Goal: Task Accomplishment & Management: Complete application form

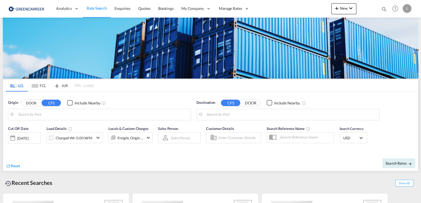
type input "[GEOGRAPHIC_DATA], [GEOGRAPHIC_DATA]"
type input "Callao, PECLL"
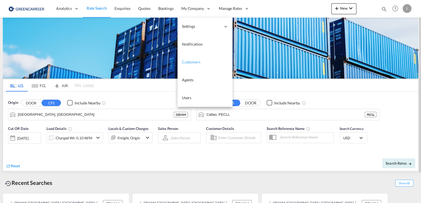
drag, startPoint x: 188, startPoint y: 63, endPoint x: 202, endPoint y: 52, distance: 18.1
click at [188, 63] on span "Customers" at bounding box center [191, 62] width 18 height 5
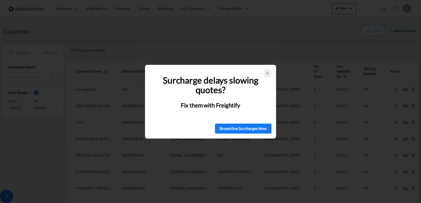
click at [269, 71] on div at bounding box center [268, 74] width 8 height 8
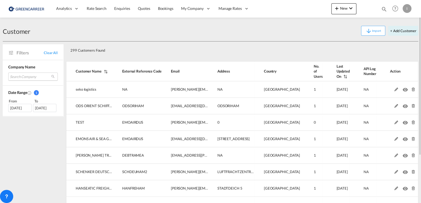
click at [21, 76] on md-select "Search Company seko logistics ods orient schiffahrts & speditionsgesellschaft g…" at bounding box center [33, 77] width 50 height 8
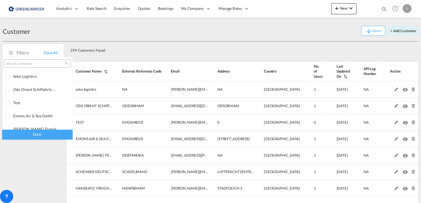
click at [34, 64] on input "search" at bounding box center [35, 63] width 59 height 5
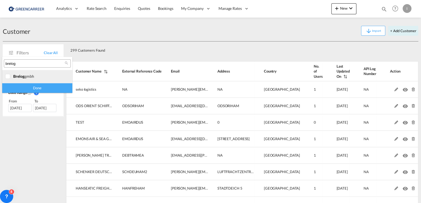
type input "brelog"
click at [11, 76] on div at bounding box center [8, 77] width 6 height 6
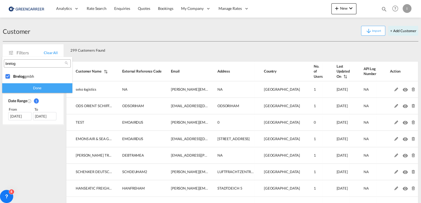
click at [24, 87] on div "Done" at bounding box center [37, 88] width 70 height 10
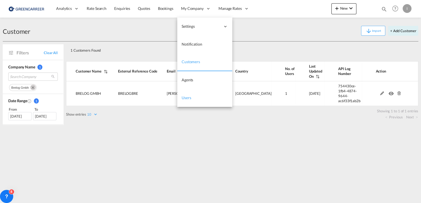
click at [188, 97] on span "Users" at bounding box center [187, 97] width 10 height 5
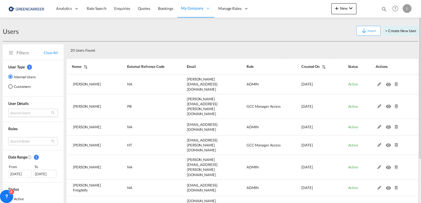
click at [22, 111] on md-select "Search Users tamizh Selvi [EMAIL_ADDRESS][DOMAIN_NAME] [PERSON_NAME] [PERSON_NA…" at bounding box center [33, 113] width 50 height 8
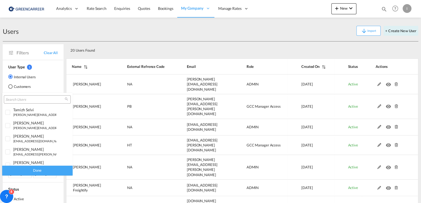
click at [26, 97] on div at bounding box center [37, 99] width 67 height 8
click at [28, 99] on input "search" at bounding box center [35, 99] width 59 height 5
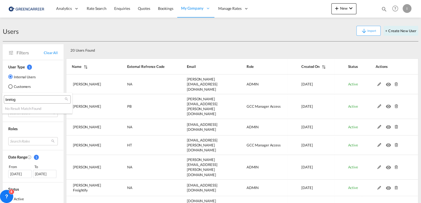
click at [12, 100] on input "brelog" at bounding box center [35, 99] width 59 height 5
type input "brelog"
click at [10, 87] on md-backdrop at bounding box center [210, 101] width 421 height 203
click at [10, 87] on div "Customers" at bounding box center [10, 86] width 4 height 4
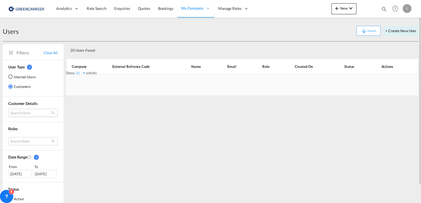
drag, startPoint x: 30, startPoint y: 109, endPoint x: 34, endPoint y: 114, distance: 6.6
click at [30, 110] on md-select "Search Users" at bounding box center [33, 113] width 50 height 8
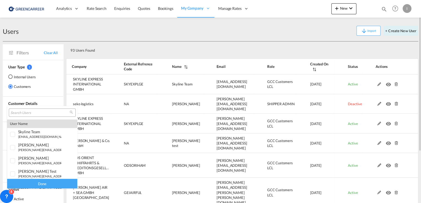
click at [35, 112] on input "search" at bounding box center [39, 113] width 59 height 5
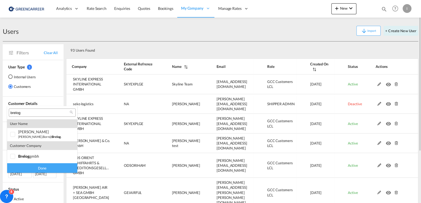
type input "brelog"
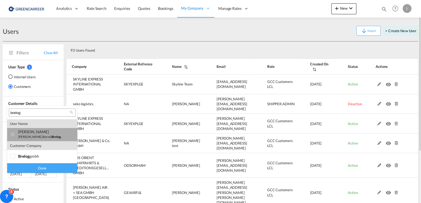
drag, startPoint x: 11, startPoint y: 133, endPoint x: 14, endPoint y: 136, distance: 4.3
click at [11, 133] on div at bounding box center [13, 135] width 6 height 6
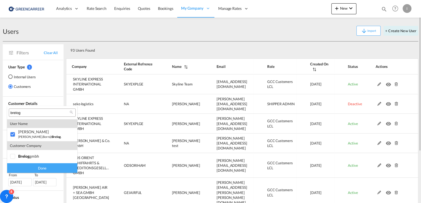
click at [43, 166] on div "Done" at bounding box center [42, 168] width 70 height 10
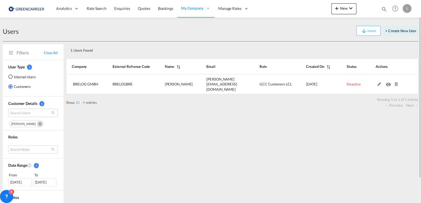
click at [405, 6] on div "I" at bounding box center [406, 8] width 9 height 9
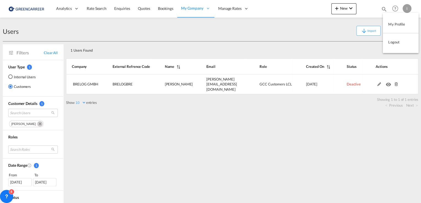
click at [395, 23] on button "My Profile" at bounding box center [401, 24] width 36 height 11
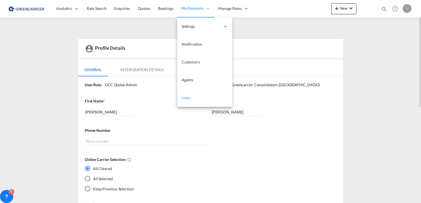
click at [183, 100] on span "Users" at bounding box center [187, 97] width 10 height 5
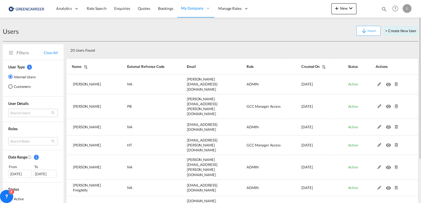
click at [20, 86] on md-radio-button "Customers" at bounding box center [22, 87] width 28 height 6
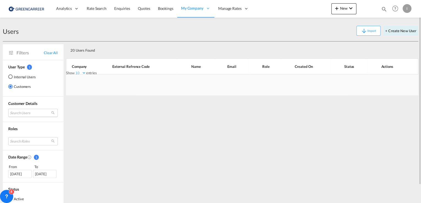
click at [23, 111] on md-select "Search Users" at bounding box center [33, 113] width 50 height 8
click at [42, 115] on input "search" at bounding box center [39, 113] width 59 height 5
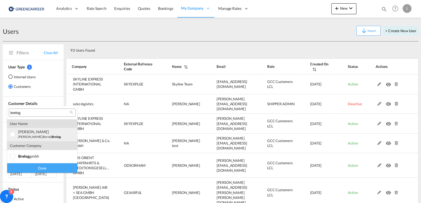
type input "brelog"
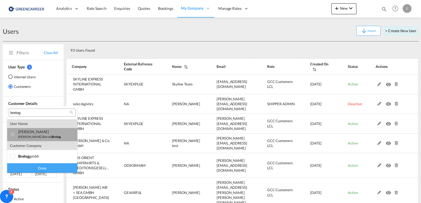
click at [12, 134] on div at bounding box center [13, 135] width 6 height 6
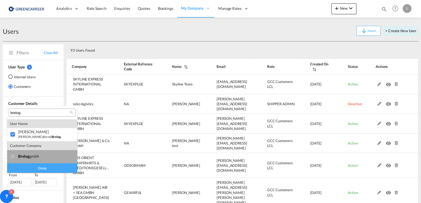
click at [13, 159] on div at bounding box center [13, 157] width 6 height 6
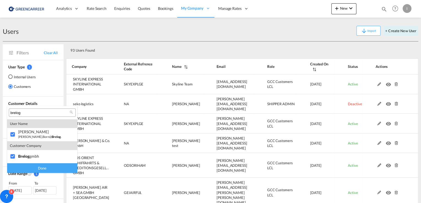
click at [33, 171] on div "Done" at bounding box center [42, 168] width 70 height 10
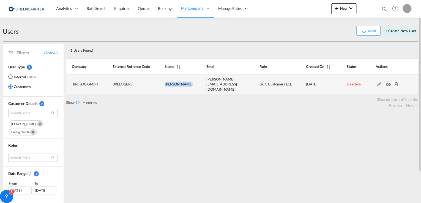
drag, startPoint x: 187, startPoint y: 83, endPoint x: 166, endPoint y: 83, distance: 21.7
click at [166, 83] on td "Nikolas Born" at bounding box center [172, 85] width 42 height 20
copy span "Nikolas Born"
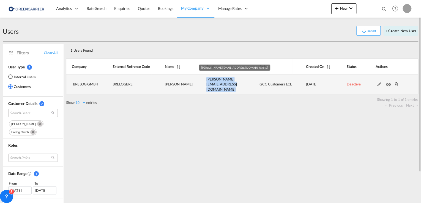
drag, startPoint x: 244, startPoint y: 83, endPoint x: 202, endPoint y: 83, distance: 42.1
click at [202, 83] on tr "BRELOG GMBH BRELOGBRE Nikolas Born nikolas.born@brelog.com GCC Customers LCL 20…" at bounding box center [242, 85] width 352 height 20
copy span "nikolas.born@brelog.com"
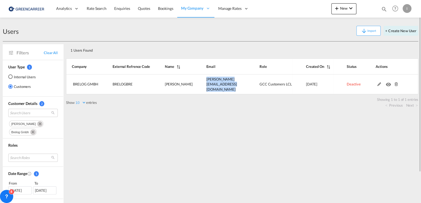
drag, startPoint x: 341, startPoint y: 142, endPoint x: 358, endPoint y: 124, distance: 24.1
click at [341, 142] on div "1 Users Found Show 10 25 50 100 entries Search: Company External Refrence Code …" at bounding box center [242, 139] width 352 height 194
click at [390, 34] on button "+ Create New User" at bounding box center [400, 31] width 35 height 10
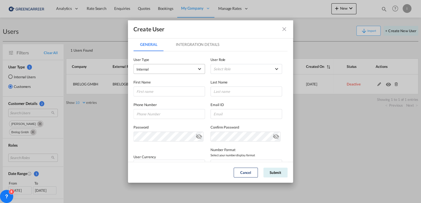
click at [177, 67] on span "Internal" at bounding box center [165, 70] width 58 height 6
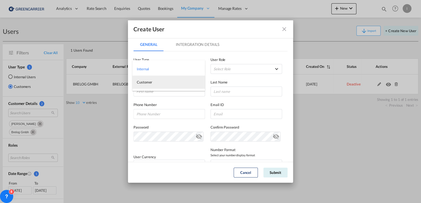
click at [162, 84] on md-option "Customer" at bounding box center [168, 82] width 73 height 13
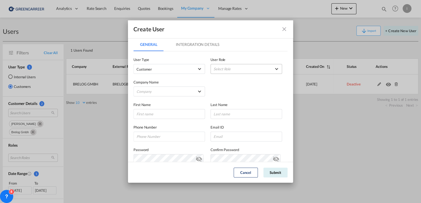
click at [222, 70] on md-select "Select Role" at bounding box center [246, 69] width 72 height 10
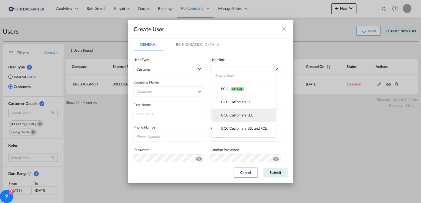
click at [240, 116] on div "GCC Customers LCL USER_DEFINED" at bounding box center [237, 115] width 32 height 5
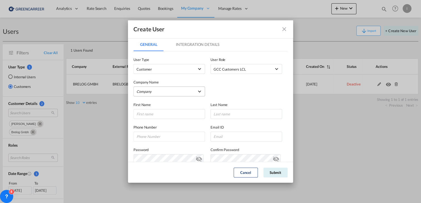
click at [151, 89] on md-select "Company Alfons Koester & Co. GmbH ALLSTA SPEDITION GMBH BENDIX TRANSPORT DANMAR…" at bounding box center [169, 92] width 72 height 10
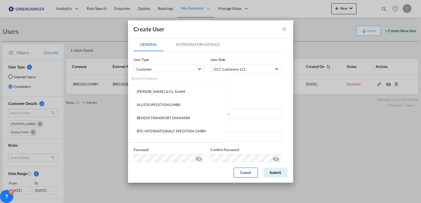
type md-option "95001b70-36f8-11f0-91d3-01ddd859c05b"
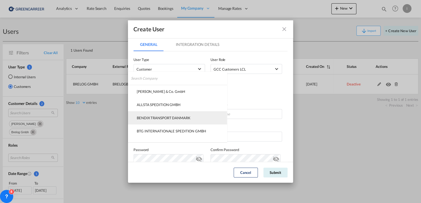
type md-option "65f6b150-5d6d-11f0-8e93-bf9fbf156926"
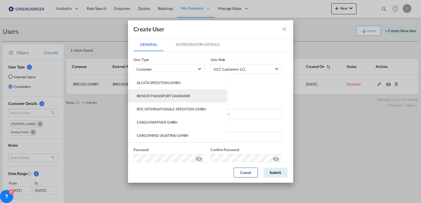
scroll to position [44, 0]
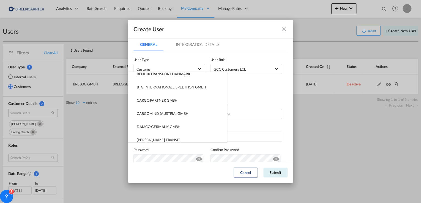
click at [161, 58] on md-backdrop at bounding box center [210, 101] width 421 height 203
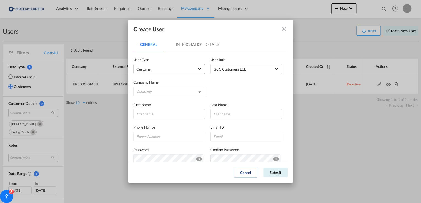
click at [161, 66] on md-select-value "Customer" at bounding box center [168, 68] width 65 height 7
type md-option "Shipper"
click at [237, 83] on md-backdrop at bounding box center [210, 101] width 421 height 203
click at [186, 68] on span "Customer" at bounding box center [165, 70] width 58 height 6
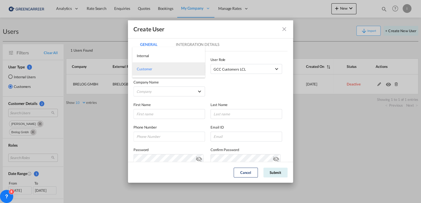
click at [172, 67] on md-option "Customer" at bounding box center [168, 68] width 73 height 13
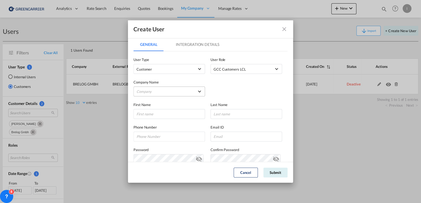
click at [166, 90] on md-select "Company" at bounding box center [169, 92] width 72 height 10
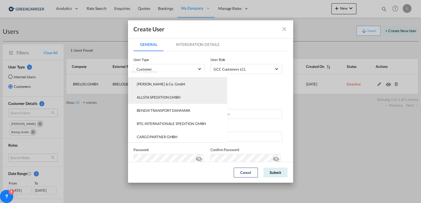
scroll to position [0, 0]
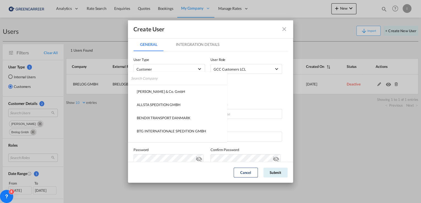
click at [161, 77] on input "search" at bounding box center [179, 78] width 96 height 13
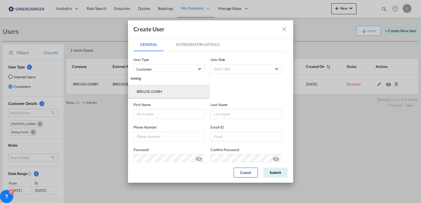
type input "brelog"
click at [158, 92] on div "BRELOG GMBH" at bounding box center [149, 91] width 25 height 5
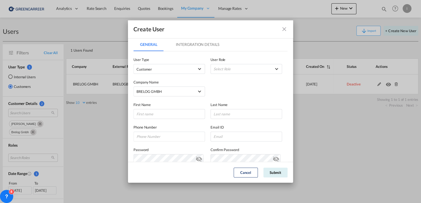
click at [249, 86] on div "Company Name BRELOG GMBH" at bounding box center [210, 85] width 154 height 23
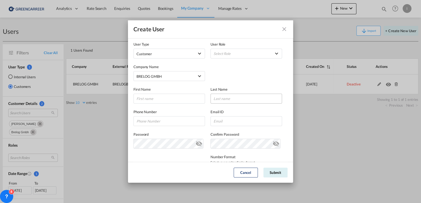
scroll to position [22, 0]
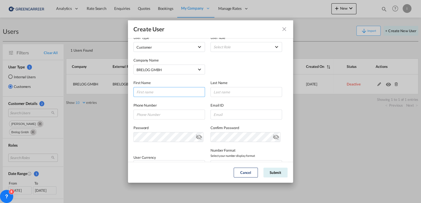
click at [160, 92] on input "GeneralIntergration Details ..." at bounding box center [169, 92] width 72 height 10
click at [168, 91] on input "GeneralIntergration Details ..." at bounding box center [169, 92] width 72 height 10
paste input "[PERSON_NAME]"
click at [164, 92] on input "[PERSON_NAME]" at bounding box center [169, 92] width 72 height 10
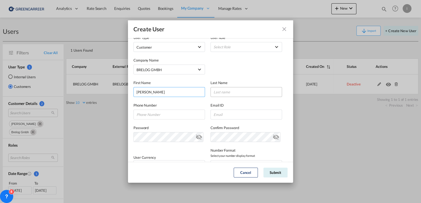
type input "Stephanie"
click at [219, 94] on input "GeneralIntergration Details ..." at bounding box center [246, 92] width 72 height 10
paste input "Bomberg"
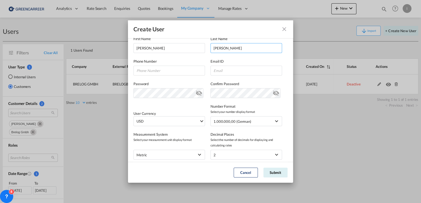
type input "Bomberg"
click at [156, 70] on input "GeneralIntergration Details ..." at bounding box center [169, 71] width 72 height 10
paste input "042182860127"
type input "042182860127"
click at [253, 70] on input "GeneralIntergration Details ..." at bounding box center [246, 71] width 72 height 10
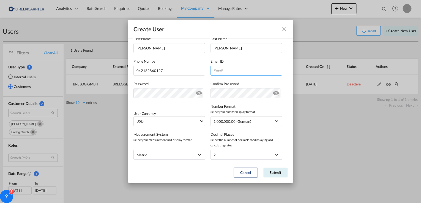
click at [240, 73] on input "GeneralIntergration Details ..." at bounding box center [246, 71] width 72 height 10
paste input "[PERSON_NAME][EMAIL_ADDRESS][PERSON_NAME][DOMAIN_NAME]"
type input "[PERSON_NAME][EMAIL_ADDRESS][PERSON_NAME][DOMAIN_NAME]"
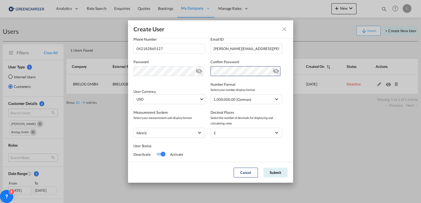
click at [185, 87] on div "User Currency USD د.إ AED United Arab Emirates Dirham Af AFN Afghan afghani Lek…" at bounding box center [210, 90] width 154 height 28
click at [188, 100] on span "USD" at bounding box center [167, 100] width 63 height 6
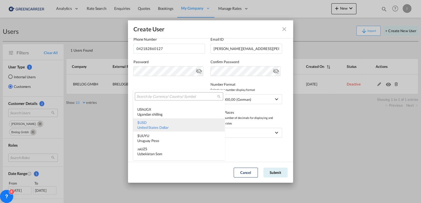
scroll to position [1833, 0]
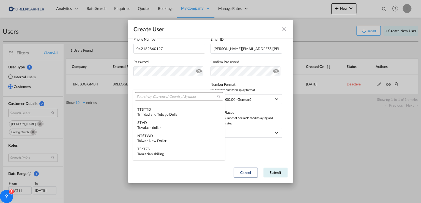
click at [174, 96] on input "search" at bounding box center [176, 96] width 81 height 5
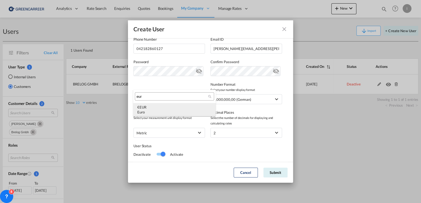
type input "eur"
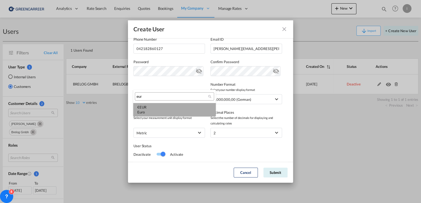
click at [175, 109] on div "€ EUR Euro" at bounding box center [174, 110] width 74 height 10
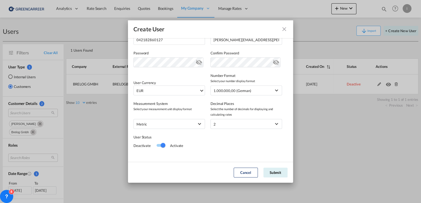
scroll to position [101, 0]
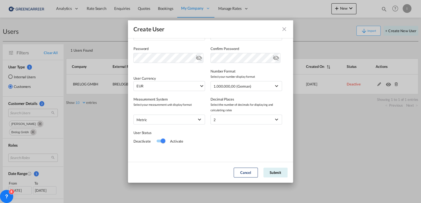
click at [157, 142] on div "Switch 1" at bounding box center [161, 141] width 8 height 3
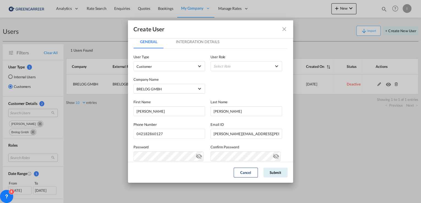
scroll to position [0, 0]
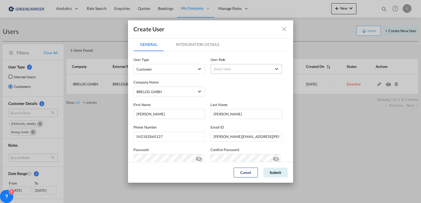
click at [244, 70] on md-select "Select Role" at bounding box center [246, 69] width 72 height 10
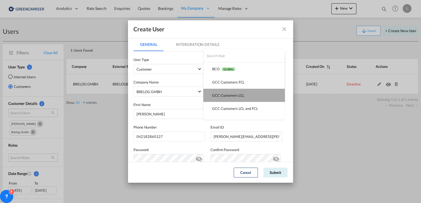
click at [251, 95] on md-option "GCC Customers LCL USER_DEFINED" at bounding box center [243, 95] width 81 height 13
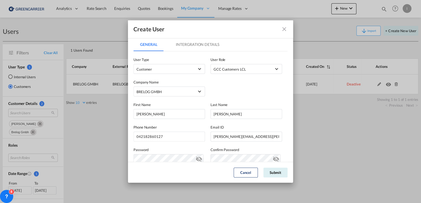
click at [182, 36] on div "Create User" at bounding box center [210, 29] width 165 height 18
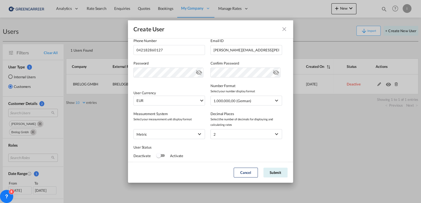
scroll to position [101, 0]
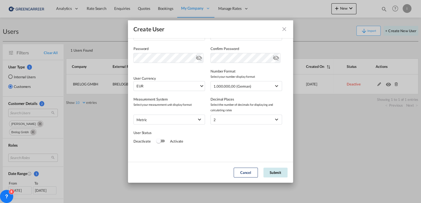
click at [281, 171] on button "Submit" at bounding box center [275, 173] width 24 height 10
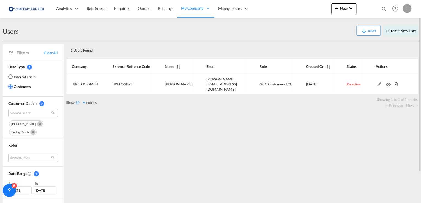
click at [407, 10] on div "I" at bounding box center [406, 8] width 9 height 9
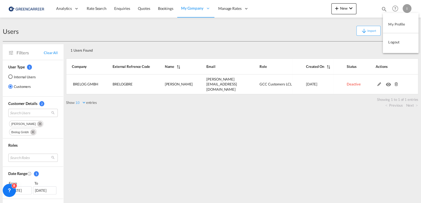
click at [396, 43] on button "Logout" at bounding box center [401, 42] width 36 height 11
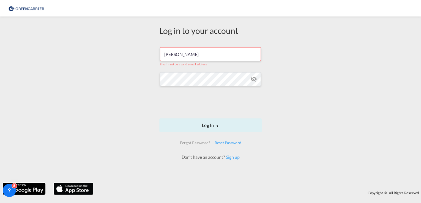
click at [194, 56] on input "Bomberg" at bounding box center [210, 54] width 101 height 14
type input "[PERSON_NAME][EMAIL_ADDRESS][DOMAIN_NAME]"
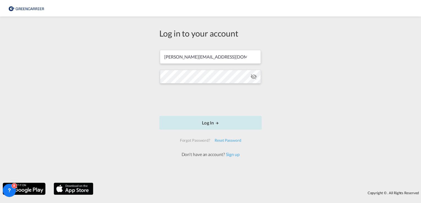
click at [230, 125] on button "Log In" at bounding box center [210, 123] width 102 height 14
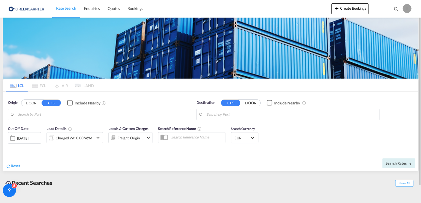
click at [408, 10] on div "i" at bounding box center [406, 8] width 9 height 9
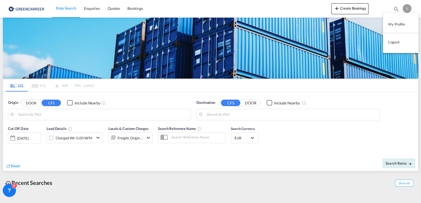
click at [364, 7] on md-backdrop at bounding box center [210, 101] width 421 height 203
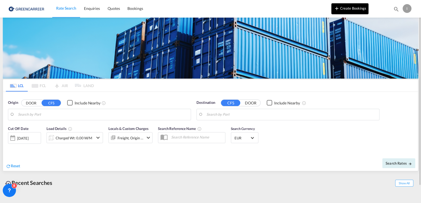
click at [359, 8] on button "Create Bookings" at bounding box center [349, 8] width 37 height 11
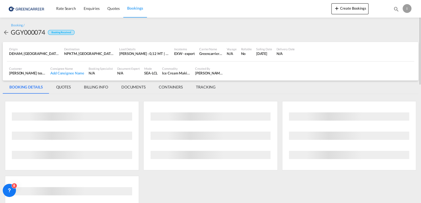
click at [408, 8] on div "i" at bounding box center [406, 8] width 9 height 9
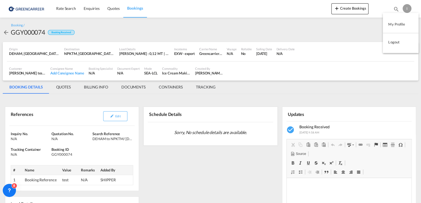
click at [387, 42] on button "Logout" at bounding box center [401, 42] width 36 height 11
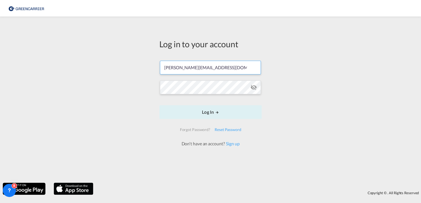
click at [215, 65] on input "[PERSON_NAME][EMAIL_ADDRESS][DOMAIN_NAME]" at bounding box center [210, 68] width 101 height 14
type input "[PERSON_NAME][EMAIL_ADDRESS][PERSON_NAME][DOMAIN_NAME]"
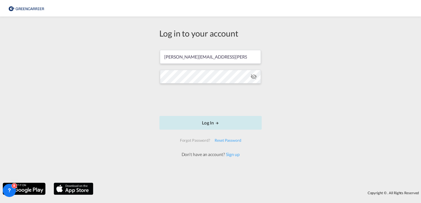
click at [235, 124] on button "Log In" at bounding box center [210, 123] width 102 height 14
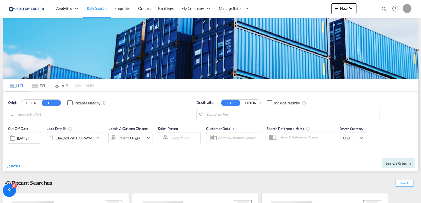
type input "[GEOGRAPHIC_DATA], [GEOGRAPHIC_DATA]"
type input "Callao, PECLL"
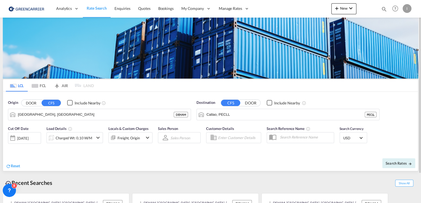
click at [407, 9] on div "I" at bounding box center [406, 8] width 9 height 9
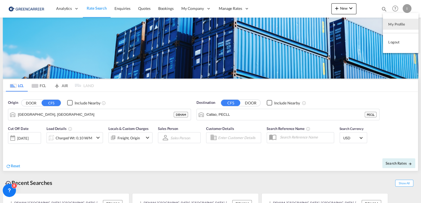
click at [165, 8] on md-backdrop at bounding box center [210, 101] width 421 height 203
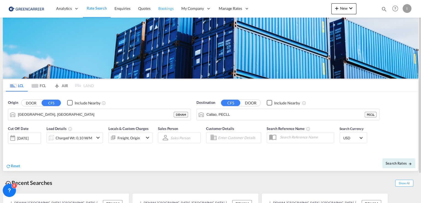
click at [165, 8] on span "Bookings" at bounding box center [165, 8] width 15 height 5
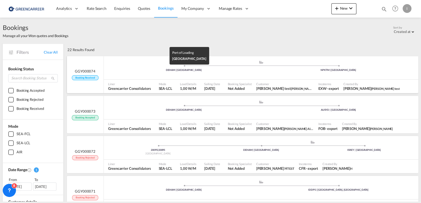
click at [233, 71] on div "DEHAM | [GEOGRAPHIC_DATA]" at bounding box center [183, 70] width 155 height 4
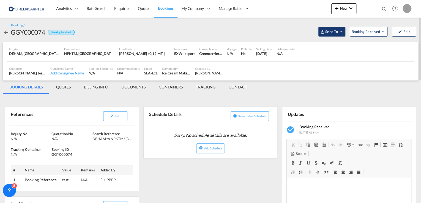
click at [329, 30] on span "Send To" at bounding box center [332, 32] width 14 height 6
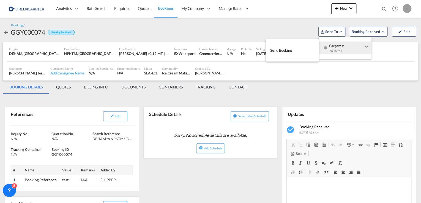
click at [292, 50] on button "Send Booking" at bounding box center [292, 50] width 53 height 12
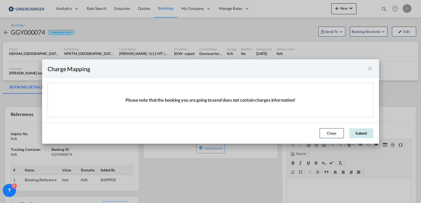
click at [361, 134] on button "Submit" at bounding box center [361, 133] width 24 height 10
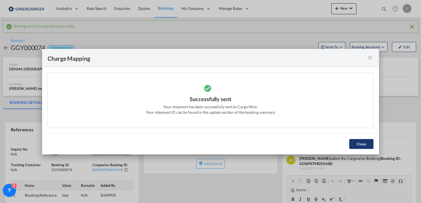
click at [369, 145] on button "Close" at bounding box center [361, 144] width 24 height 10
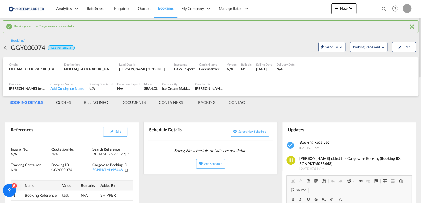
click at [244, 99] on md-tab-item "CONTACT" at bounding box center [237, 102] width 31 height 13
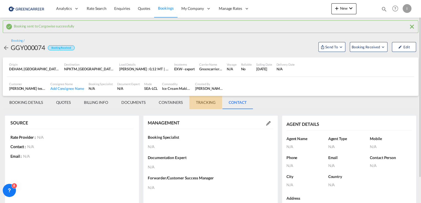
click at [207, 103] on md-tab-item "TRACKING" at bounding box center [205, 102] width 33 height 13
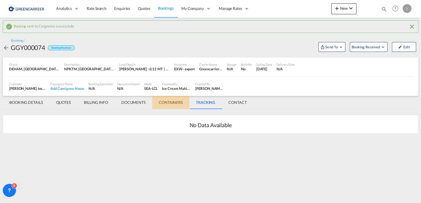
click at [175, 103] on md-tab-item "CONTAINERS" at bounding box center [170, 102] width 37 height 13
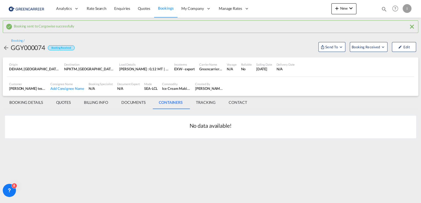
click at [123, 103] on md-tab-item "DOCUMENTS" at bounding box center [133, 102] width 37 height 13
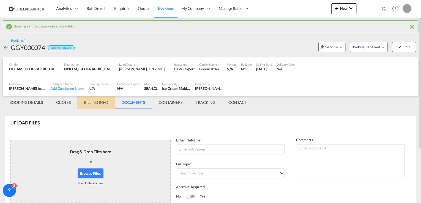
click at [90, 103] on md-tab-item "BILLING INFO" at bounding box center [95, 102] width 37 height 13
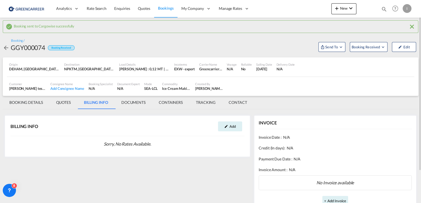
click at [59, 101] on md-tab-item "QUOTES" at bounding box center [64, 102] width 28 height 13
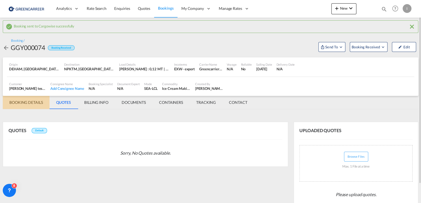
click at [33, 101] on md-tab-item "BOOKING DETAILS" at bounding box center [26, 102] width 47 height 13
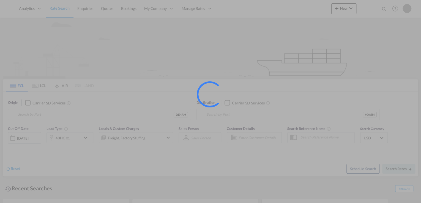
type input "[GEOGRAPHIC_DATA], [GEOGRAPHIC_DATA]"
type input "Altamira, MXATM"
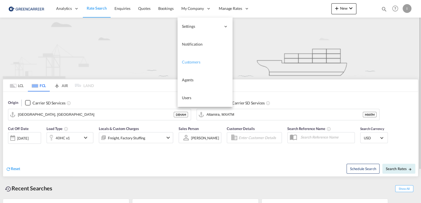
click at [189, 64] on span "Customers" at bounding box center [191, 62] width 18 height 5
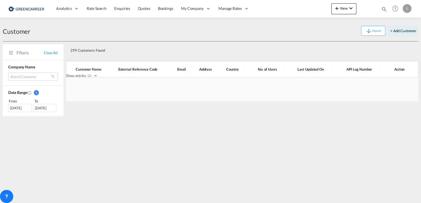
click at [406, 11] on div "I" at bounding box center [406, 8] width 9 height 9
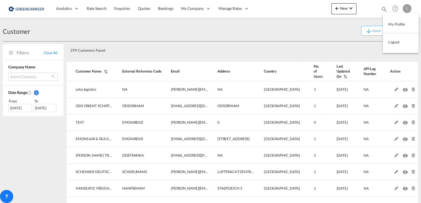
click at [395, 22] on button "My Profile" at bounding box center [401, 24] width 36 height 11
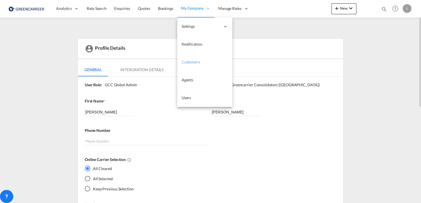
click at [204, 64] on link "Customers" at bounding box center [204, 62] width 55 height 18
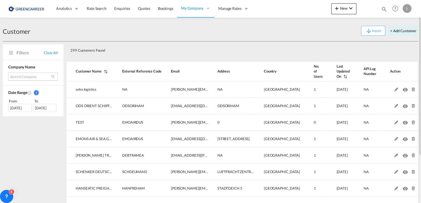
click at [29, 76] on md-select "Search Company seko logistics ods orient schiffahrts & speditionsgesellschaft g…" at bounding box center [33, 77] width 50 height 8
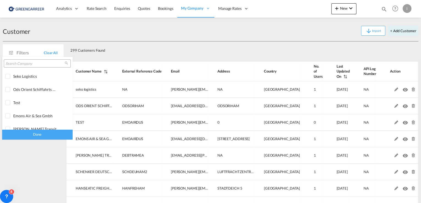
click at [37, 64] on input "search" at bounding box center [35, 63] width 59 height 5
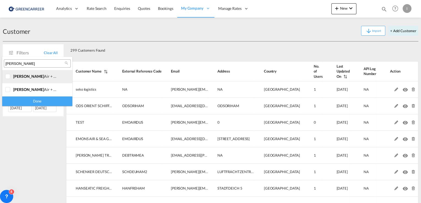
type input "[PERSON_NAME]"
click at [9, 79] on div at bounding box center [8, 77] width 6 height 6
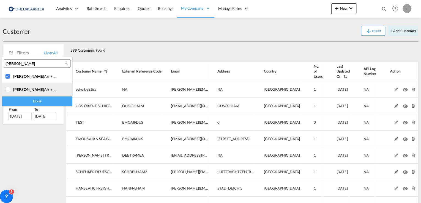
click at [7, 88] on div at bounding box center [8, 90] width 6 height 6
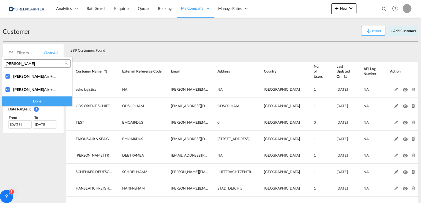
click at [35, 101] on div "Done" at bounding box center [37, 102] width 70 height 10
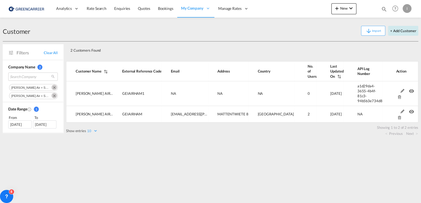
click at [404, 29] on button "+ Add Customer" at bounding box center [403, 31] width 30 height 10
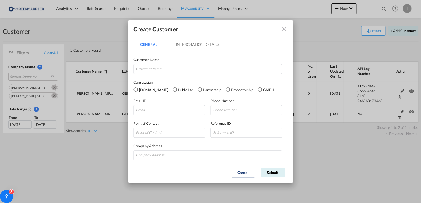
click at [282, 30] on md-icon "icon-close fg-AAA8AD" at bounding box center [284, 29] width 7 height 7
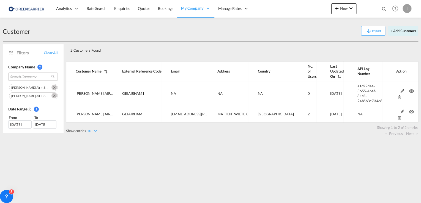
click at [25, 126] on div "[DATE]" at bounding box center [19, 124] width 23 height 8
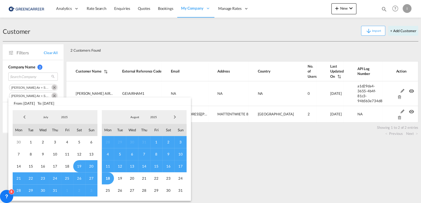
click at [23, 119] on span "Previous Month" at bounding box center [24, 117] width 11 height 11
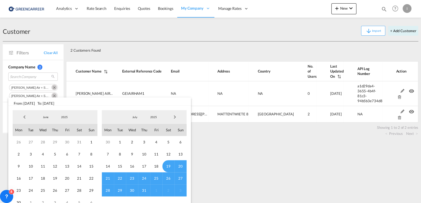
click at [23, 119] on span "Previous Month" at bounding box center [24, 117] width 11 height 11
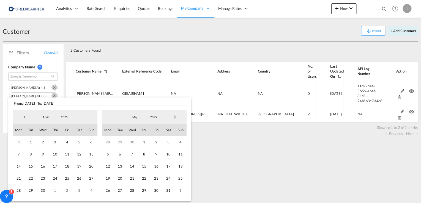
click at [23, 119] on span "Previous Month" at bounding box center [24, 117] width 11 height 11
click at [59, 84] on md-backdrop at bounding box center [210, 101] width 421 height 203
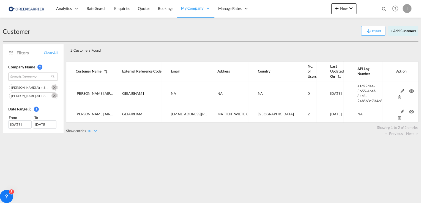
click at [24, 121] on div "[DATE]" at bounding box center [19, 124] width 23 height 8
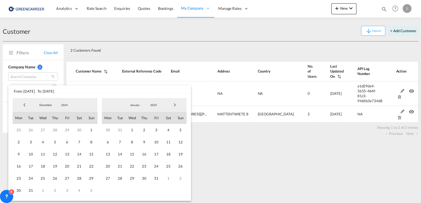
click at [21, 108] on span "Previous Month" at bounding box center [24, 105] width 11 height 11
click at [21, 107] on span "Previous Month" at bounding box center [24, 105] width 11 height 11
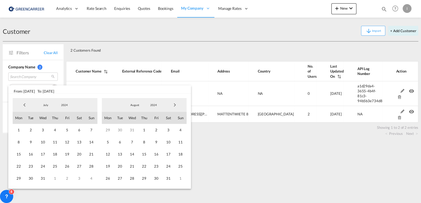
click at [21, 107] on span "Previous Month" at bounding box center [24, 105] width 11 height 11
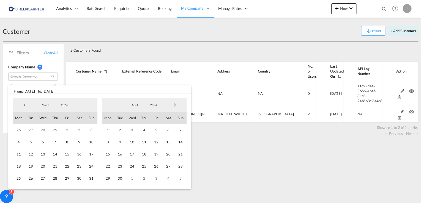
click at [21, 107] on span "Previous Month" at bounding box center [24, 105] width 11 height 11
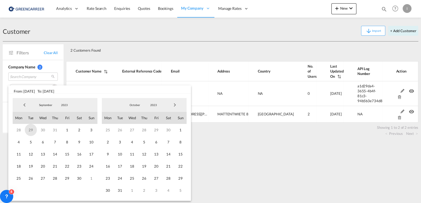
click at [30, 130] on span "29" at bounding box center [31, 130] width 12 height 12
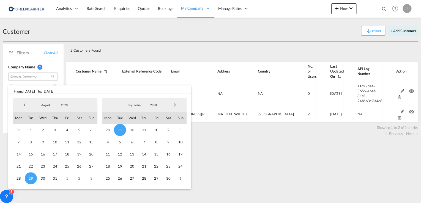
click at [177, 107] on span "Next Month" at bounding box center [174, 105] width 11 height 11
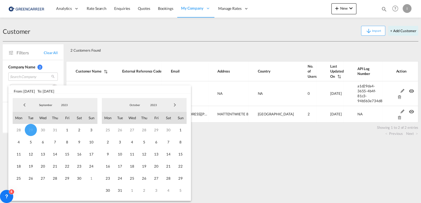
click at [177, 107] on span "Next Month" at bounding box center [174, 105] width 11 height 11
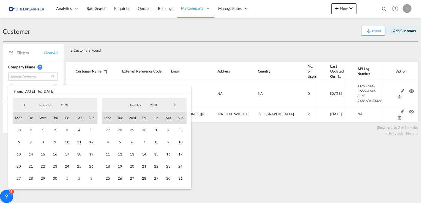
click at [177, 107] on span "Next Month" at bounding box center [174, 105] width 11 height 11
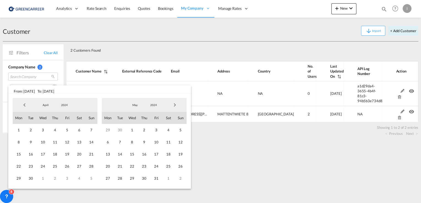
click at [177, 107] on span "Next Month" at bounding box center [174, 105] width 11 height 11
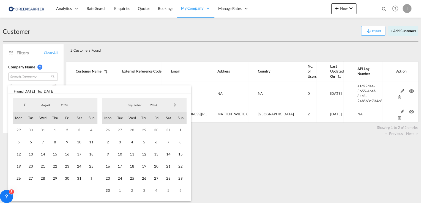
click at [177, 107] on span "Next Month" at bounding box center [174, 105] width 11 height 11
click at [177, 105] on span "Next Month" at bounding box center [174, 105] width 11 height 11
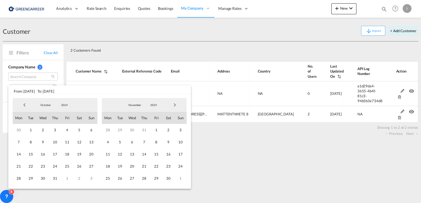
click at [177, 105] on span "Next Month" at bounding box center [174, 105] width 11 height 11
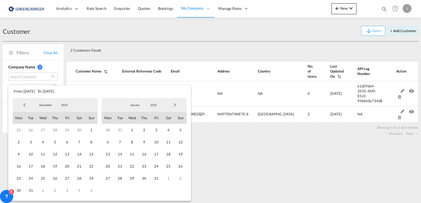
click at [177, 105] on span "Next Month" at bounding box center [174, 105] width 11 height 11
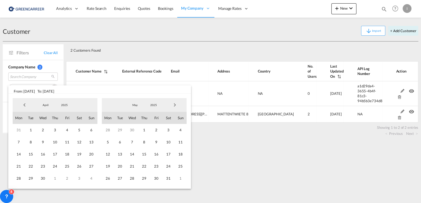
click at [177, 105] on span "Next Month" at bounding box center [174, 105] width 11 height 11
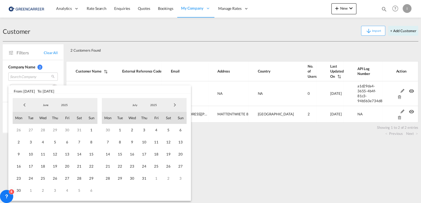
click at [177, 105] on span "Next Month" at bounding box center [174, 105] width 11 height 11
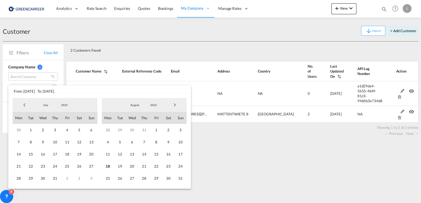
click at [177, 105] on span "Next Month" at bounding box center [174, 105] width 11 height 11
click at [177, 157] on span "19" at bounding box center [180, 154] width 12 height 12
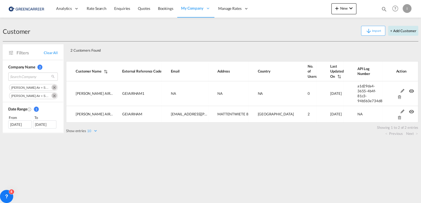
click at [398, 29] on button "+ Add Customer" at bounding box center [403, 31] width 30 height 10
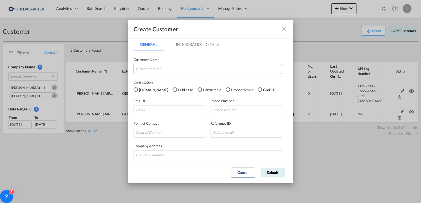
click at [150, 67] on input "GeneralIntergration Details ..." at bounding box center [207, 69] width 149 height 10
click at [179, 68] on input "[PERSON_NAME] AIR + SEA" at bounding box center [207, 69] width 149 height 10
type input "[PERSON_NAME] AIR + SEA GMBH [GEOGRAPHIC_DATA]"
click at [257, 91] on div "GMBH" at bounding box center [259, 89] width 4 height 4
drag, startPoint x: 163, startPoint y: 108, endPoint x: 186, endPoint y: 112, distance: 23.7
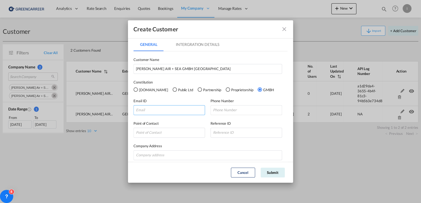
click at [163, 108] on input "GeneralIntergration Details ..." at bounding box center [169, 110] width 72 height 10
paste input "[EMAIL_ADDRESS][PERSON_NAME][DOMAIN_NAME]"
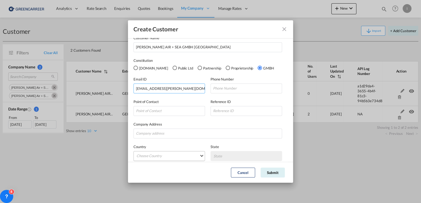
scroll to position [49, 0]
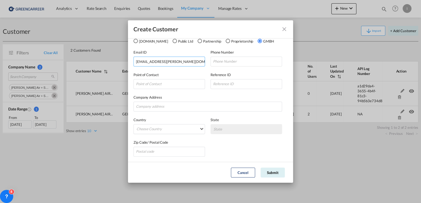
type input "[EMAIL_ADDRESS][PERSON_NAME][DOMAIN_NAME]"
click at [169, 107] on input "GeneralIntergration Details ..." at bounding box center [207, 107] width 149 height 10
paste input "[STREET_ADDRESS]"
type input "[STREET_ADDRESS]"
click at [190, 133] on md-select "Choose Country [GEOGRAPHIC_DATA] [GEOGRAPHIC_DATA] [GEOGRAPHIC_DATA] [US_STATE]…" at bounding box center [169, 129] width 72 height 10
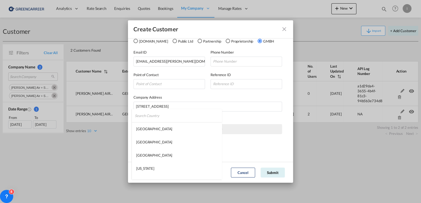
type md-option "[GEOGRAPHIC_DATA]"
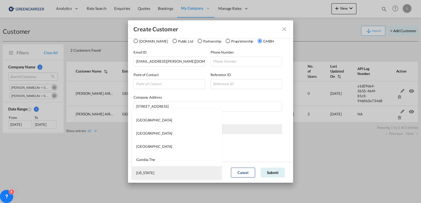
type md-option "[US_STATE]"
type md-option "[GEOGRAPHIC_DATA]"
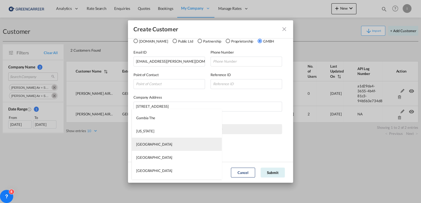
click at [174, 145] on md-option "[GEOGRAPHIC_DATA]" at bounding box center [177, 144] width 90 height 13
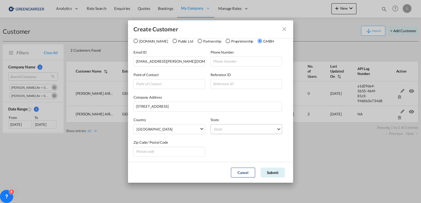
click at [232, 130] on md-select "State [GEOGRAPHIC_DATA] [GEOGRAPHIC_DATA] [GEOGRAPHIC_DATA] [GEOGRAPHIC_DATA] […" at bounding box center [246, 129] width 72 height 10
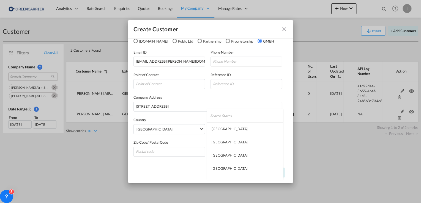
click at [149, 141] on md-backdrop at bounding box center [210, 101] width 421 height 203
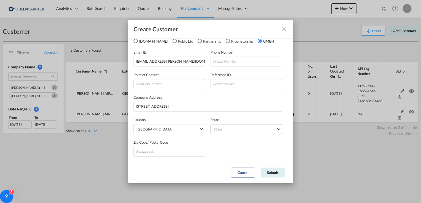
click at [230, 128] on md-select "State" at bounding box center [246, 129] width 72 height 10
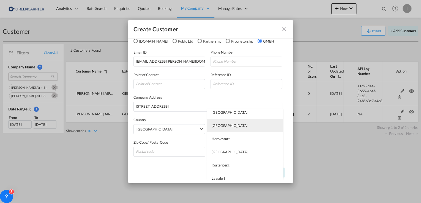
scroll to position [154, 0]
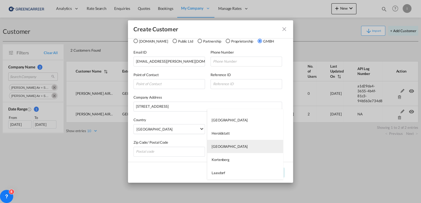
click at [227, 146] on md-option "[GEOGRAPHIC_DATA]" at bounding box center [245, 146] width 76 height 13
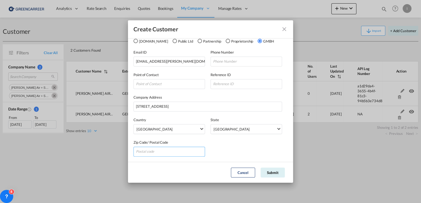
click at [180, 153] on input "GeneralIntergration Details ..." at bounding box center [169, 152] width 72 height 10
click at [181, 153] on input "GeneralIntergration Details ..." at bounding box center [169, 152] width 72 height 10
click at [254, 152] on div "Zip Code/ Postal Code" at bounding box center [210, 145] width 154 height 23
click at [204, 105] on input "[STREET_ADDRESS]" at bounding box center [207, 107] width 149 height 10
click at [136, 106] on input "[STREET_ADDRESS]" at bounding box center [207, 107] width 149 height 10
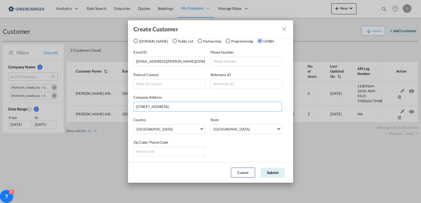
click at [192, 104] on input "[STREET_ADDRESS]" at bounding box center [207, 107] width 149 height 10
type input "[STREET_ADDRESS]"
click at [158, 153] on input "GeneralIntergration Details ..." at bounding box center [169, 152] width 72 height 10
type input "36037"
click at [275, 172] on button "Submit" at bounding box center [272, 173] width 24 height 10
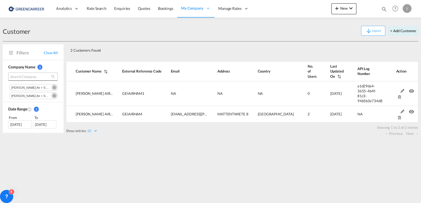
click at [21, 75] on span "Search Company" at bounding box center [28, 76] width 37 height 5
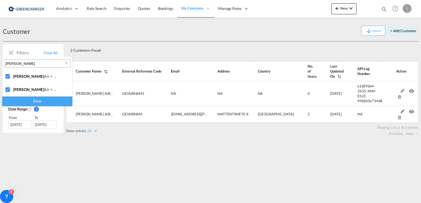
type md-option "[object Object]"
click at [53, 104] on div "Done" at bounding box center [37, 102] width 70 height 10
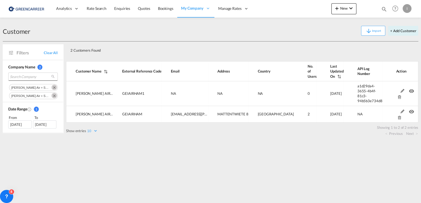
click at [28, 77] on span "Search Company" at bounding box center [28, 76] width 37 height 5
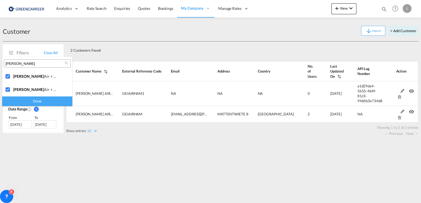
click at [38, 65] on input "[PERSON_NAME]" at bounding box center [35, 63] width 59 height 5
type input "[PERSON_NAME]"
click at [68, 64] on md-icon "icon-magnify" at bounding box center [66, 63] width 4 height 4
click at [66, 64] on md-icon "icon-magnify" at bounding box center [66, 63] width 4 height 4
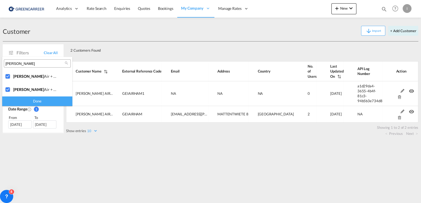
click at [66, 64] on md-icon "icon-magnify" at bounding box center [66, 63] width 4 height 4
click at [67, 64] on md-icon "icon-magnify" at bounding box center [66, 63] width 4 height 4
click at [134, 136] on md-backdrop at bounding box center [210, 101] width 421 height 203
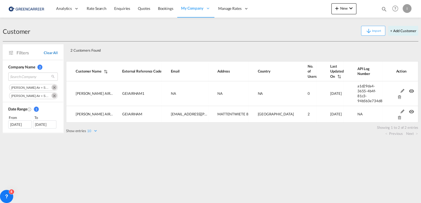
click at [48, 52] on span "Clear All" at bounding box center [51, 52] width 14 height 5
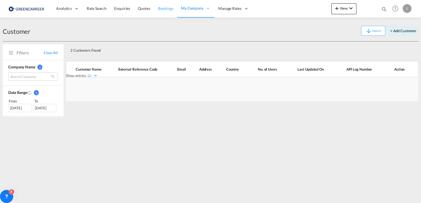
click at [160, 6] on span "Bookings" at bounding box center [165, 8] width 15 height 5
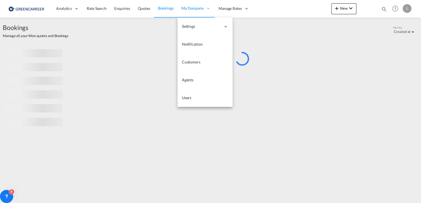
click at [196, 11] on div "My Company" at bounding box center [195, 9] width 37 height 18
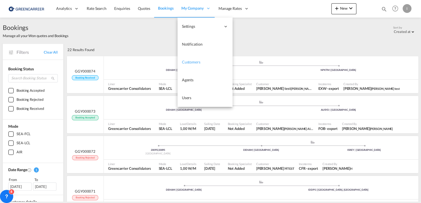
click at [191, 57] on link "Customers" at bounding box center [204, 62] width 55 height 18
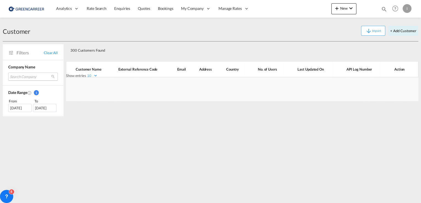
click at [30, 75] on md-select "Search Company [PERSON_NAME] air + sea gmbh fulda seko logistics ods orient sch…" at bounding box center [33, 77] width 50 height 8
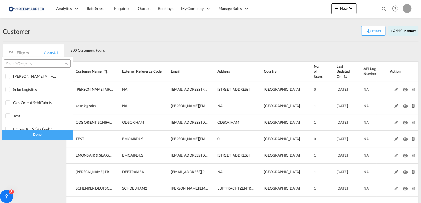
click at [30, 65] on input "search" at bounding box center [35, 63] width 59 height 5
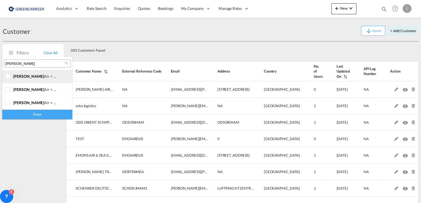
type input "[PERSON_NAME]"
click at [5, 78] on div at bounding box center [8, 77] width 6 height 6
click at [23, 116] on div "Done" at bounding box center [37, 115] width 70 height 10
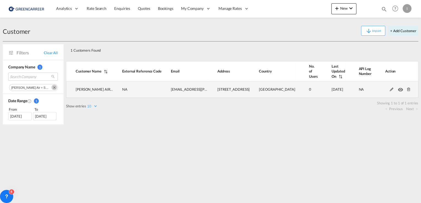
click at [388, 89] on md-icon at bounding box center [391, 90] width 7 height 4
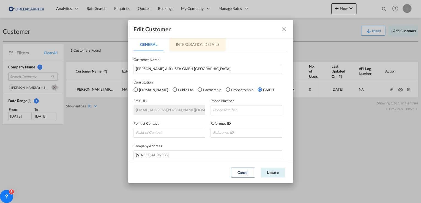
click at [187, 48] on md-tab-item "Intergration Details" at bounding box center [197, 44] width 56 height 13
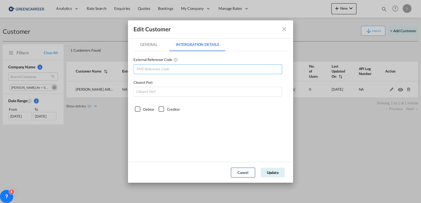
click at [169, 70] on input "GeneralIntergration Details ..." at bounding box center [207, 69] width 149 height 10
paste input "GEIAIRFUL"
type input "GEIAIRFUL"
click at [138, 109] on div "Debtor" at bounding box center [138, 109] width 6 height 6
click at [153, 92] on input "GeneralIntergration Details ..." at bounding box center [207, 92] width 149 height 10
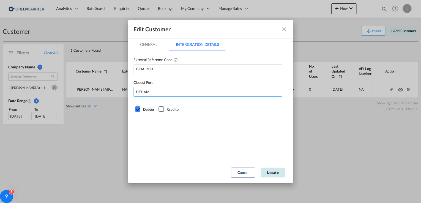
type input "DEHAM"
click at [278, 173] on button "Update" at bounding box center [272, 173] width 24 height 10
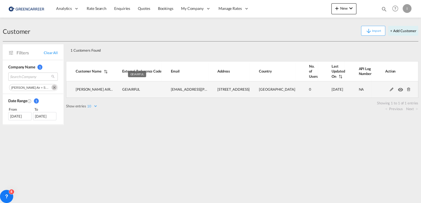
click at [130, 89] on span "GEIAIRFUL" at bounding box center [131, 89] width 18 height 4
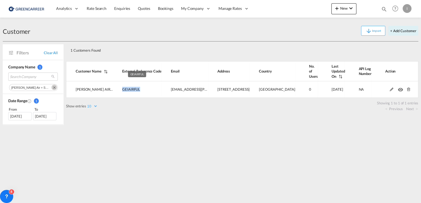
copy span "GEIAIRFUL"
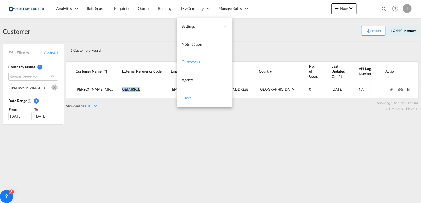
click at [187, 100] on span "Users" at bounding box center [187, 97] width 10 height 5
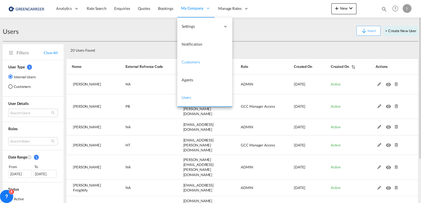
click at [193, 61] on span "Customers" at bounding box center [191, 62] width 18 height 5
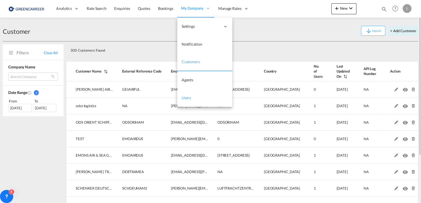
click at [186, 97] on span "Users" at bounding box center [187, 97] width 10 height 5
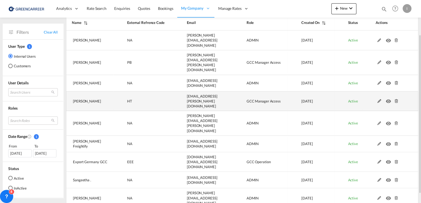
scroll to position [55, 0]
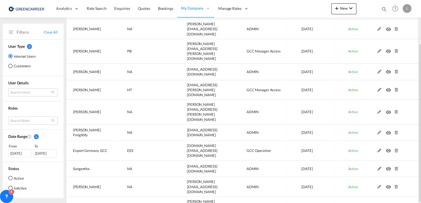
select select "100"
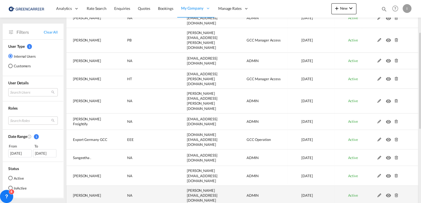
scroll to position [0, 0]
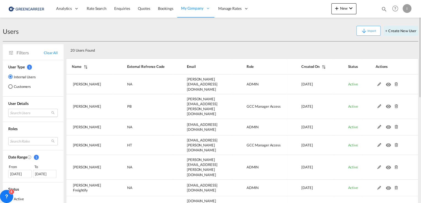
click at [17, 114] on md-select "Search Users tamizh Selvi [EMAIL_ADDRESS][DOMAIN_NAME] [PERSON_NAME] [PERSON_NA…" at bounding box center [33, 113] width 50 height 8
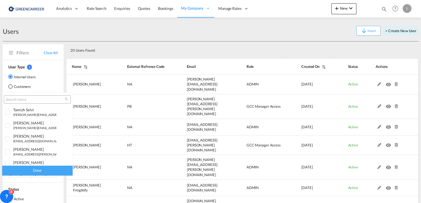
click at [30, 99] on input "search" at bounding box center [35, 99] width 59 height 5
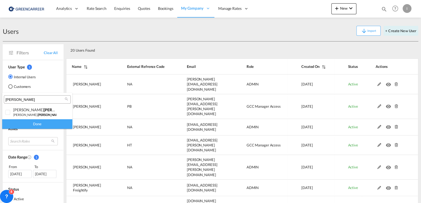
type input "[PERSON_NAME]"
click at [10, 87] on md-backdrop at bounding box center [210, 101] width 421 height 203
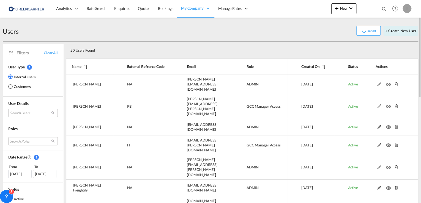
click at [11, 86] on div "Customers" at bounding box center [10, 86] width 4 height 4
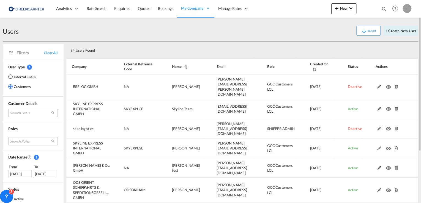
click at [16, 109] on md-select "Search Users" at bounding box center [33, 113] width 50 height 8
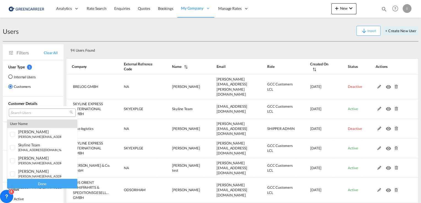
click at [21, 111] on input "search" at bounding box center [39, 113] width 59 height 5
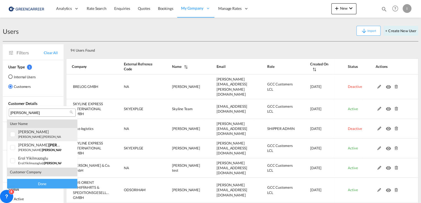
type input "[PERSON_NAME]"
click at [10, 133] on div at bounding box center [13, 135] width 6 height 6
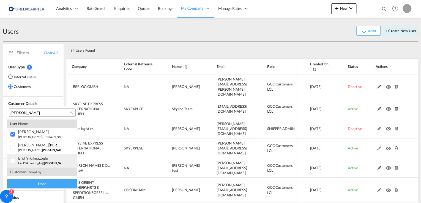
click at [12, 163] on div at bounding box center [13, 161] width 6 height 6
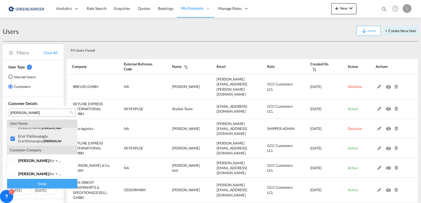
scroll to position [37, 0]
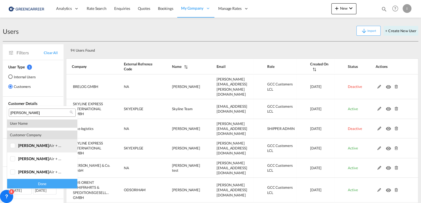
click at [11, 143] on div at bounding box center [13, 146] width 6 height 6
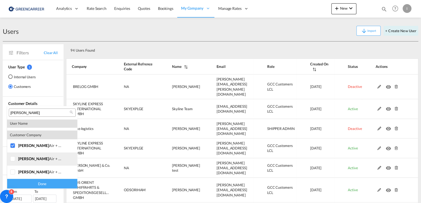
click at [13, 160] on div at bounding box center [13, 160] width 6 height 6
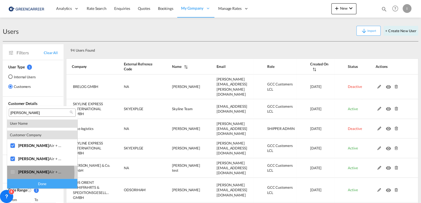
click at [13, 173] on div at bounding box center [13, 173] width 6 height 6
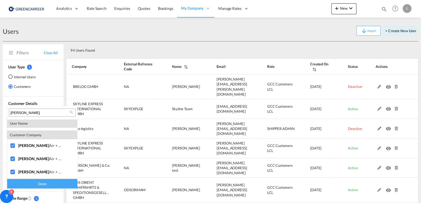
click at [56, 183] on div "Done" at bounding box center [42, 184] width 70 height 10
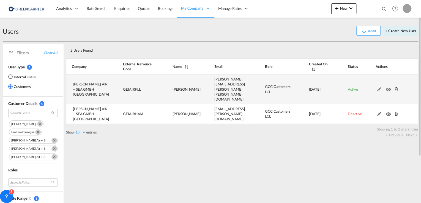
click at [381, 87] on md-icon at bounding box center [378, 89] width 7 height 4
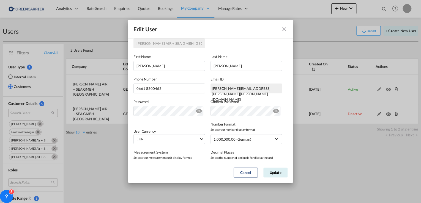
scroll to position [0, 0]
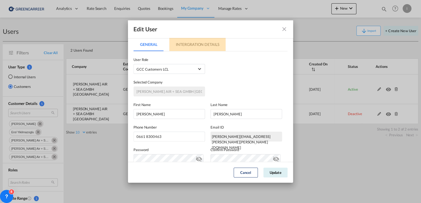
click at [212, 47] on md-tab-item "Intergration Details" at bounding box center [197, 44] width 56 height 13
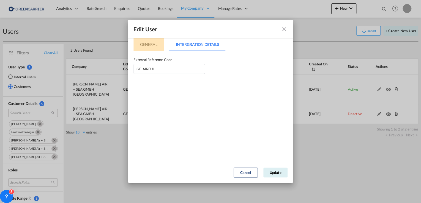
click at [151, 46] on md-tab-item "General" at bounding box center [148, 44] width 30 height 13
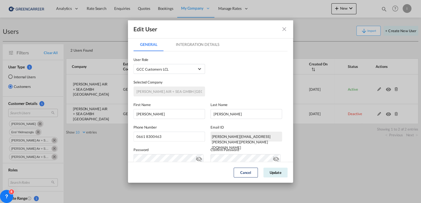
click at [207, 48] on md-tab-item "Intergration Details" at bounding box center [197, 44] width 56 height 13
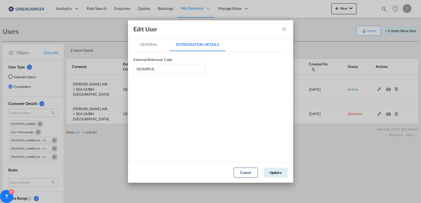
click at [156, 44] on md-tab-item "General" at bounding box center [148, 44] width 30 height 13
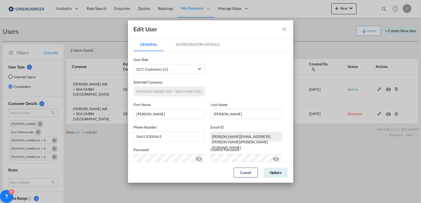
click at [247, 8] on div "Edit User General Intergration Details General Intergration Details User Type I…" at bounding box center [210, 101] width 421 height 203
click at [282, 31] on md-icon "icon-close fg-AAA8AD" at bounding box center [284, 29] width 7 height 7
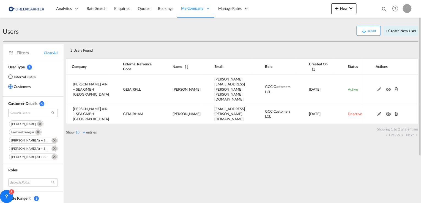
click at [407, 7] on div "I" at bounding box center [406, 8] width 9 height 9
click at [407, 7] on md-backdrop at bounding box center [210, 101] width 421 height 203
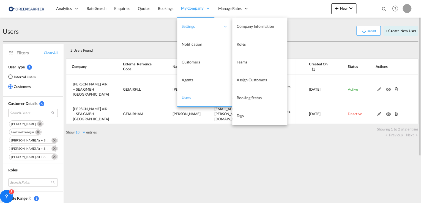
click at [191, 24] on span "Settings" at bounding box center [201, 27] width 39 height 6
click at [242, 46] on span "Roles" at bounding box center [241, 45] width 9 height 6
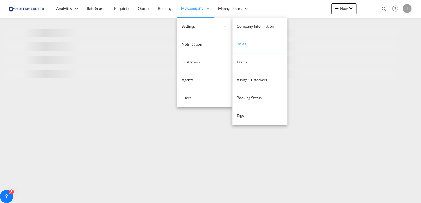
select select "10"
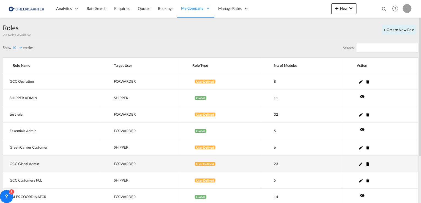
click at [360, 165] on md-icon "icon-pencil" at bounding box center [360, 164] width 5 height 5
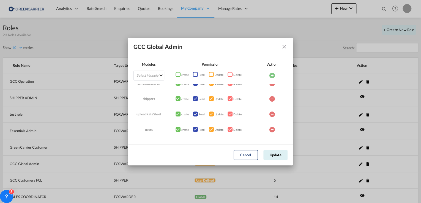
scroll to position [258, 0]
click at [210, 130] on div "ModulesPermissionActionSelect ModuleAgentsAIRAudit TrailBanner ..." at bounding box center [211, 129] width 4 height 4
click at [271, 130] on md-icon "icon-minus-circle" at bounding box center [272, 129] width 7 height 7
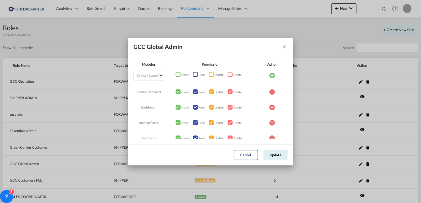
scroll to position [286, 0]
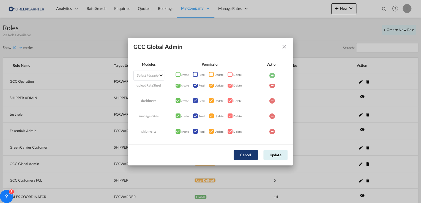
click at [240, 155] on button "Cancel" at bounding box center [246, 155] width 24 height 10
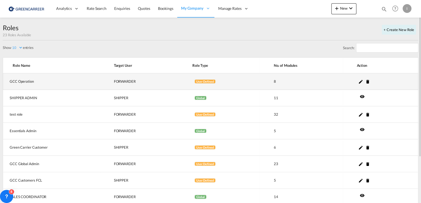
click at [361, 82] on md-icon "icon-pencil" at bounding box center [360, 81] width 5 height 5
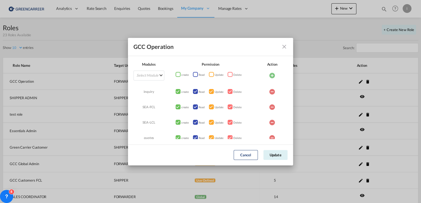
click at [286, 46] on md-icon "icon-close fg-AAA8AD" at bounding box center [284, 46] width 7 height 7
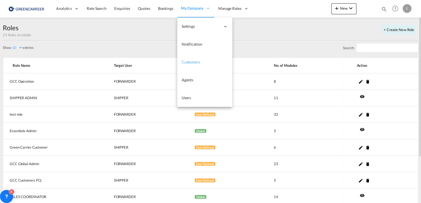
click at [191, 60] on span "Customers" at bounding box center [191, 62] width 18 height 5
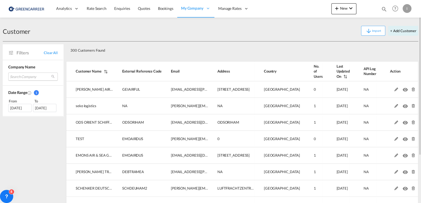
click at [36, 76] on md-select "Search Company [PERSON_NAME] air + sea gmbh fulda seko logistics ods orient sch…" at bounding box center [33, 77] width 50 height 8
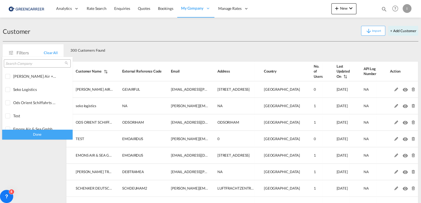
click at [29, 63] on input "search" at bounding box center [35, 63] width 59 height 5
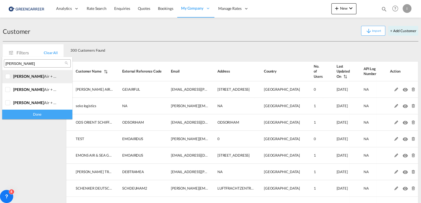
type input "[PERSON_NAME]"
click at [9, 78] on div at bounding box center [8, 77] width 6 height 6
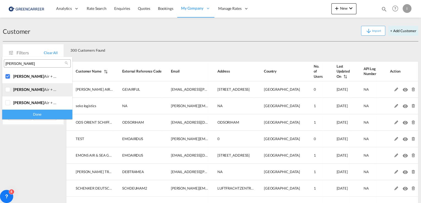
click at [5, 90] on div at bounding box center [8, 90] width 6 height 6
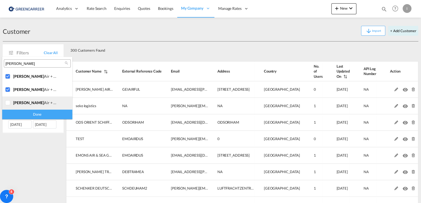
click at [7, 102] on div at bounding box center [8, 103] width 6 height 6
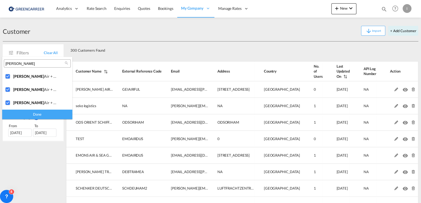
click at [40, 110] on div "Done" at bounding box center [37, 115] width 70 height 10
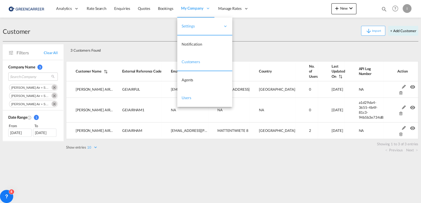
click at [185, 100] on span "Users" at bounding box center [187, 97] width 10 height 5
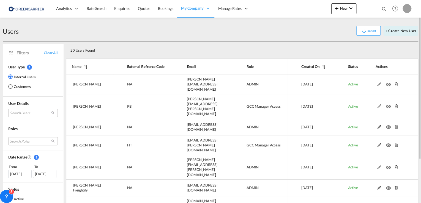
click at [21, 111] on md-select "Search Users tamizh Selvi [EMAIL_ADDRESS][DOMAIN_NAME] [PERSON_NAME] [PERSON_NA…" at bounding box center [33, 113] width 50 height 8
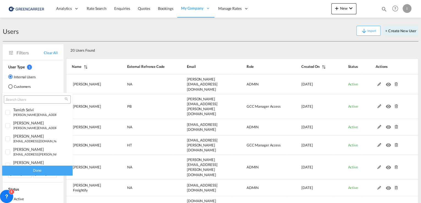
click at [34, 99] on input "search" at bounding box center [35, 99] width 59 height 5
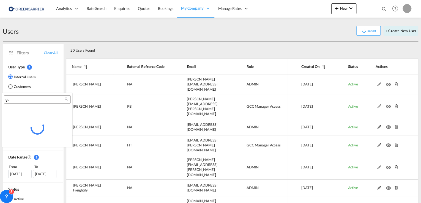
click at [28, 101] on input "ge" at bounding box center [35, 99] width 59 height 5
type input "[PERSON_NAME]"
click at [7, 85] on md-backdrop at bounding box center [210, 101] width 421 height 203
click at [10, 86] on div "Customers" at bounding box center [10, 86] width 4 height 4
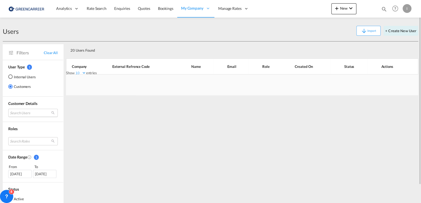
click at [29, 111] on md-select "Search Users" at bounding box center [33, 113] width 50 height 8
click at [30, 113] on input "search" at bounding box center [39, 113] width 59 height 5
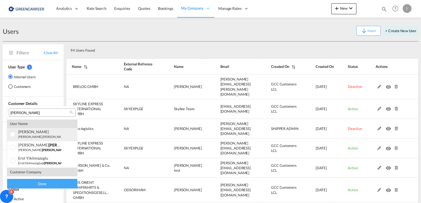
type input "[PERSON_NAME]"
click at [14, 134] on div at bounding box center [13, 135] width 6 height 6
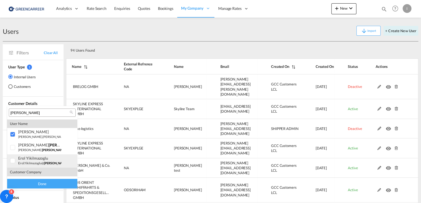
click at [13, 161] on div at bounding box center [13, 161] width 6 height 6
click at [46, 186] on div "Done" at bounding box center [42, 184] width 70 height 10
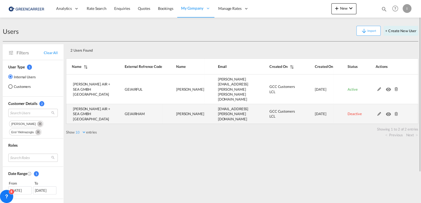
click at [397, 112] on md-icon at bounding box center [396, 114] width 7 height 4
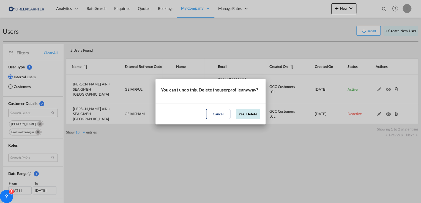
click at [256, 117] on button "Yes, Delete" at bounding box center [248, 114] width 24 height 10
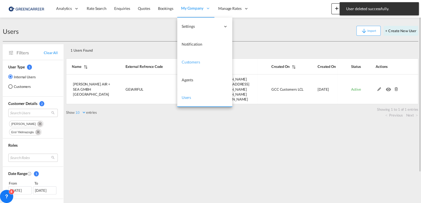
click at [185, 60] on span "Customers" at bounding box center [191, 62] width 18 height 5
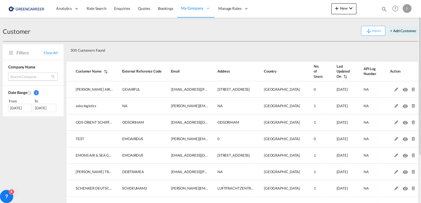
click at [18, 76] on md-select "Search Company [PERSON_NAME] air + sea gmbh fulda seko logistics ods orient sch…" at bounding box center [33, 77] width 50 height 8
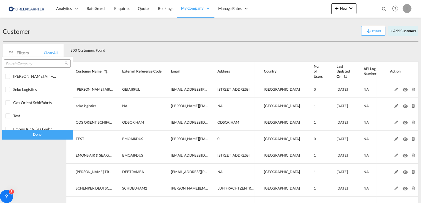
click at [29, 65] on input "search" at bounding box center [35, 63] width 59 height 5
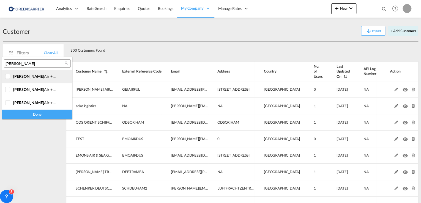
type input "[PERSON_NAME]"
click at [9, 77] on div at bounding box center [8, 77] width 6 height 6
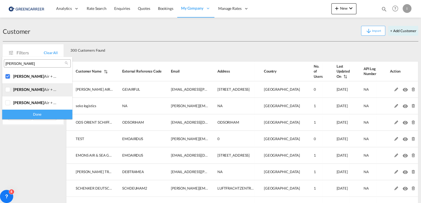
click at [8, 88] on div at bounding box center [8, 90] width 6 height 6
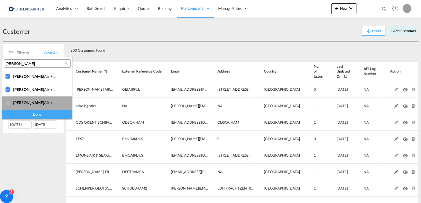
click at [9, 102] on div at bounding box center [8, 103] width 6 height 6
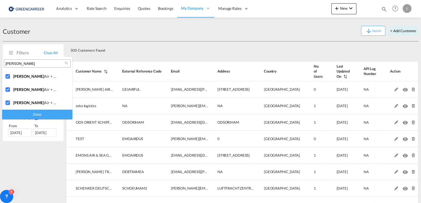
click at [40, 117] on div "Done" at bounding box center [37, 115] width 70 height 10
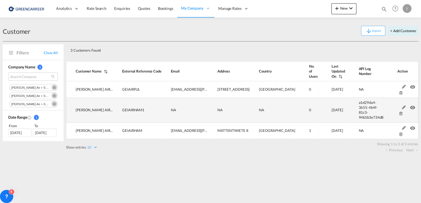
click at [398, 112] on md-icon at bounding box center [400, 114] width 7 height 4
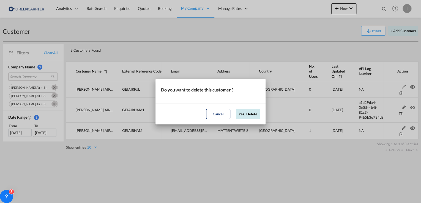
click at [247, 113] on button "Yes, Delete" at bounding box center [248, 114] width 24 height 10
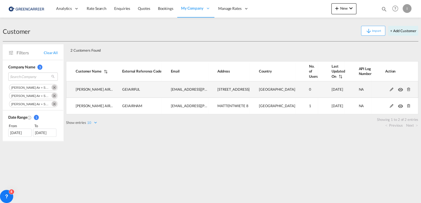
click at [388, 89] on md-icon at bounding box center [391, 90] width 7 height 4
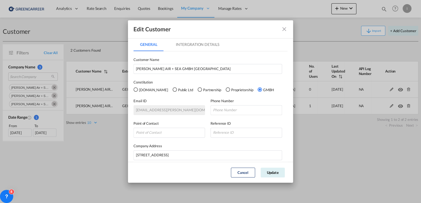
click at [210, 42] on md-tab-item "Intergration Details" at bounding box center [197, 44] width 56 height 13
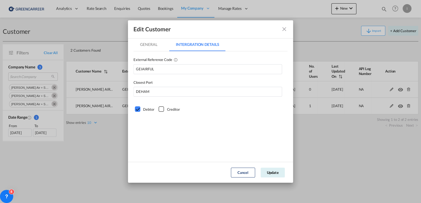
click at [284, 31] on md-icon "icon-close fg-AAA8AD" at bounding box center [284, 29] width 7 height 7
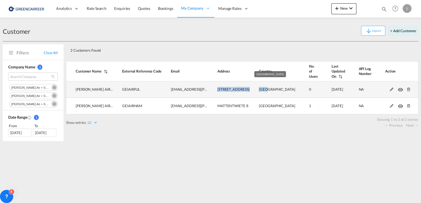
drag, startPoint x: 213, startPoint y: 89, endPoint x: 267, endPoint y: 90, distance: 54.2
click at [267, 90] on tr "[PERSON_NAME] AIR + SEA GMBH FULDA GEIAIRFUL [EMAIL_ADDRESS][PERSON_NAME][DOMAI…" at bounding box center [242, 89] width 352 height 17
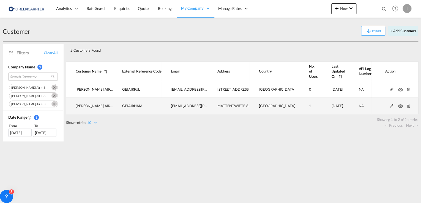
click at [388, 106] on md-icon at bounding box center [391, 106] width 7 height 4
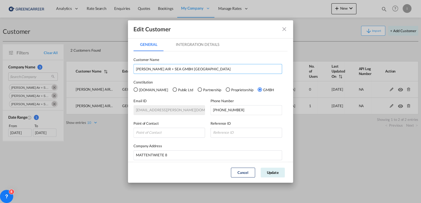
click at [186, 70] on input "[PERSON_NAME] AIR + SEA GMBH [GEOGRAPHIC_DATA]" at bounding box center [207, 69] width 149 height 10
click at [284, 24] on button "GeneralIntergration Details ..." at bounding box center [284, 29] width 11 height 11
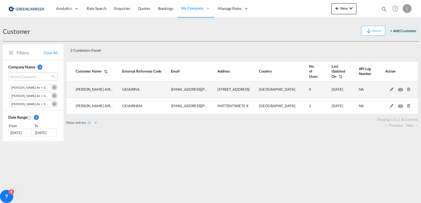
click at [405, 89] on md-icon at bounding box center [408, 90] width 7 height 4
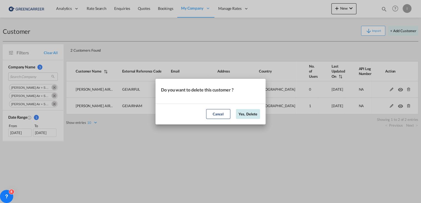
click at [252, 114] on button "Yes, Delete" at bounding box center [248, 114] width 24 height 10
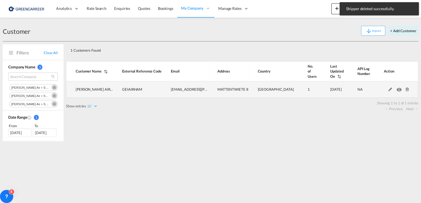
click at [386, 88] on md-icon at bounding box center [389, 90] width 7 height 4
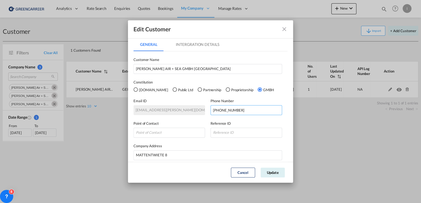
click at [164, 111] on div "Email ID [EMAIL_ADDRESS][PERSON_NAME][DOMAIN_NAME] Phone Number [PHONE_NUMBER]" at bounding box center [210, 104] width 154 height 23
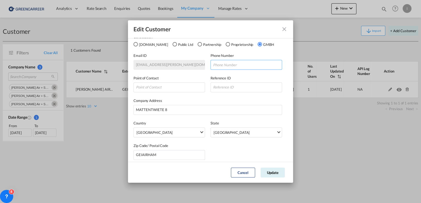
scroll to position [49, 0]
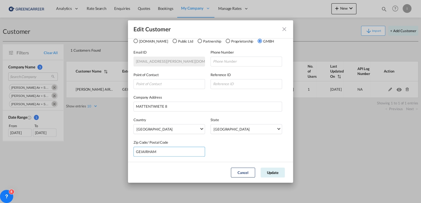
drag, startPoint x: 169, startPoint y: 155, endPoint x: 123, endPoint y: 153, distance: 46.3
click at [123, 153] on div "Edit Customer General Intergration Details General Intergration Details Custome…" at bounding box center [210, 101] width 421 height 203
click at [153, 153] on input "GEIAIRHAM" at bounding box center [169, 152] width 72 height 10
drag, startPoint x: 148, startPoint y: 152, endPoint x: 171, endPoint y: 152, distance: 23.7
click at [171, 153] on input "GEIAIRHAM" at bounding box center [169, 152] width 72 height 10
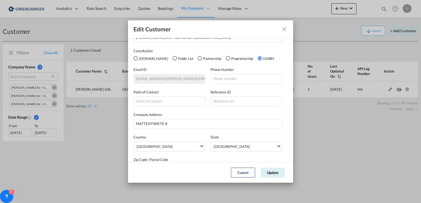
scroll to position [0, 0]
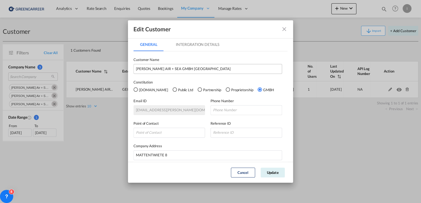
type input "GEIAIRFUL"
click at [182, 66] on input "[PERSON_NAME] AIR + SEA GMBH [GEOGRAPHIC_DATA]" at bounding box center [207, 69] width 149 height 10
type input "[PERSON_NAME] AIR + SEA GMBH [GEOGRAPHIC_DATA]"
click at [202, 47] on md-tab-item "Intergration Details" at bounding box center [197, 44] width 56 height 13
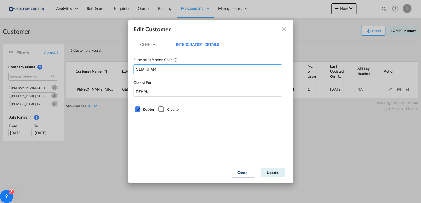
drag, startPoint x: 148, startPoint y: 68, endPoint x: 172, endPoint y: 69, distance: 23.7
click at [171, 68] on input "GEIAIRHAM" at bounding box center [207, 69] width 149 height 10
type input "GEIAIRFUL"
click at [139, 44] on md-tab-item "General" at bounding box center [148, 44] width 30 height 13
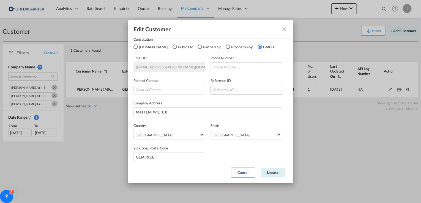
scroll to position [49, 0]
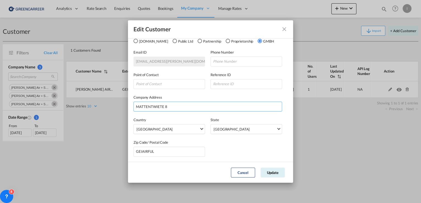
drag, startPoint x: 184, startPoint y: 108, endPoint x: 54, endPoint y: 114, distance: 130.2
click at [34, 110] on div "Edit Customer General Intergration Details General Intergration Details Custome…" at bounding box center [210, 101] width 421 height 203
paste input "[STREET_ADDRESS]"
click at [226, 106] on input "[STREET_ADDRESS]" at bounding box center [207, 107] width 149 height 10
type input "[STREET_ADDRESS]"
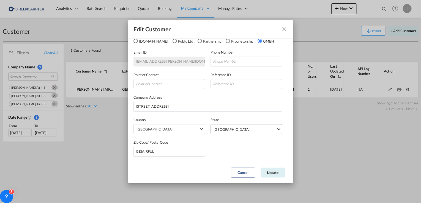
click at [230, 127] on span "[GEOGRAPHIC_DATA]" at bounding box center [244, 130] width 63 height 6
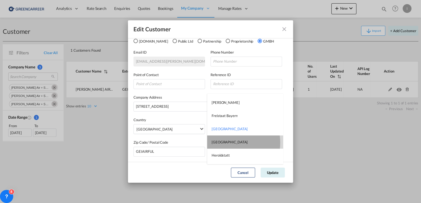
click at [227, 143] on div "[GEOGRAPHIC_DATA]" at bounding box center [230, 142] width 36 height 5
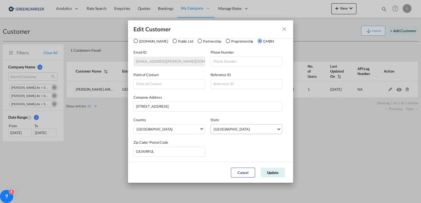
click at [233, 129] on span "[GEOGRAPHIC_DATA]" at bounding box center [244, 130] width 63 height 6
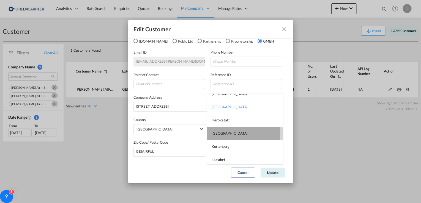
click at [221, 133] on div "[GEOGRAPHIC_DATA]" at bounding box center [230, 133] width 36 height 5
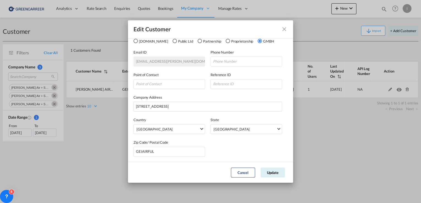
click at [242, 153] on div "Zip Code/ Postal Code GEIAIRFUL" at bounding box center [210, 145] width 154 height 23
click at [240, 128] on span "[GEOGRAPHIC_DATA]" at bounding box center [244, 130] width 63 height 6
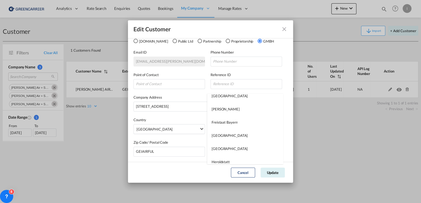
scroll to position [110, 0]
click at [227, 83] on md-backdrop at bounding box center [210, 101] width 421 height 203
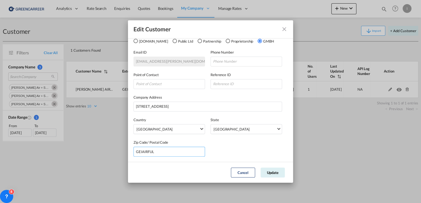
drag, startPoint x: 172, startPoint y: 150, endPoint x: 70, endPoint y: 157, distance: 102.3
click at [70, 157] on div "Edit Customer General Intergration Details General Intergration Details Custome…" at bounding box center [210, 101] width 421 height 203
click at [154, 147] on input "GeneralIntergration Details ..." at bounding box center [169, 152] width 72 height 10
click at [155, 152] on input "GeneralIntergration Details ..." at bounding box center [169, 152] width 72 height 10
type input "36037"
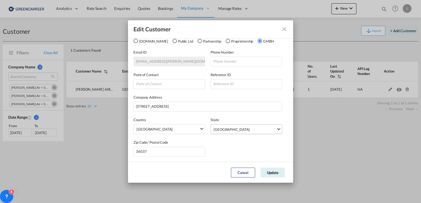
click at [223, 131] on div "[GEOGRAPHIC_DATA]" at bounding box center [231, 129] width 36 height 4
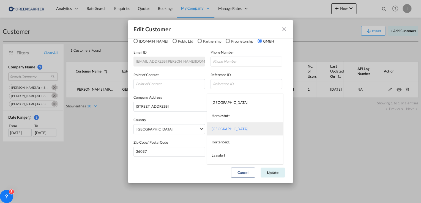
type md-option "[GEOGRAPHIC_DATA]"
type md-option "Freistaat Bayern"
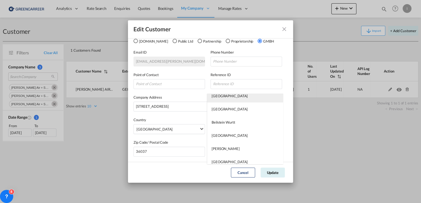
scroll to position [0, 0]
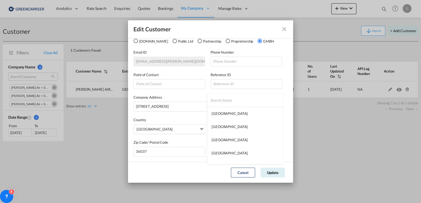
click at [224, 98] on input "search" at bounding box center [246, 100] width 73 height 13
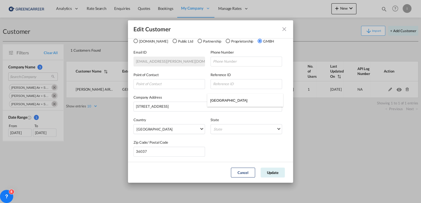
click at [224, 98] on input "[GEOGRAPHIC_DATA]" at bounding box center [246, 100] width 73 height 13
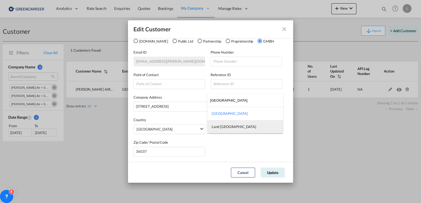
type input "[GEOGRAPHIC_DATA]"
click at [222, 127] on div "Land [GEOGRAPHIC_DATA]" at bounding box center [234, 126] width 45 height 5
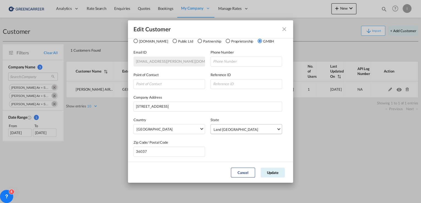
click at [222, 125] on md-select-value "Land [GEOGRAPHIC_DATA]" at bounding box center [247, 129] width 69 height 9
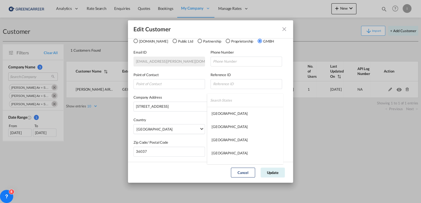
click at [223, 100] on input "search" at bounding box center [246, 100] width 73 height 13
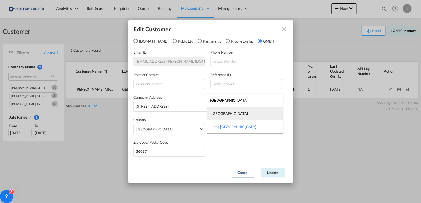
type input "[GEOGRAPHIC_DATA]"
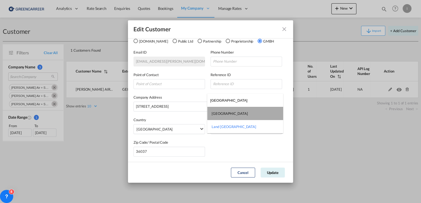
click at [216, 115] on div "[GEOGRAPHIC_DATA]" at bounding box center [230, 113] width 36 height 5
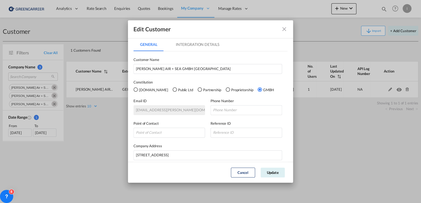
click at [203, 46] on md-tab-item "Intergration Details" at bounding box center [197, 44] width 56 height 13
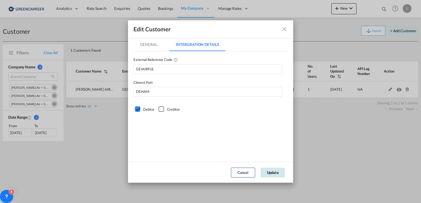
click at [281, 173] on button "Update" at bounding box center [272, 173] width 24 height 10
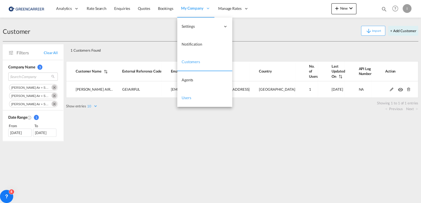
click at [187, 97] on span "Users" at bounding box center [187, 97] width 10 height 5
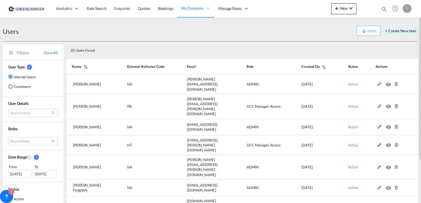
click at [23, 85] on md-radio-button "Customers" at bounding box center [22, 87] width 28 height 6
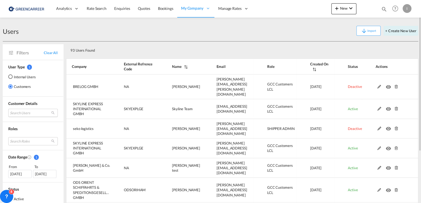
click at [28, 113] on md-select "Search Users" at bounding box center [33, 113] width 50 height 8
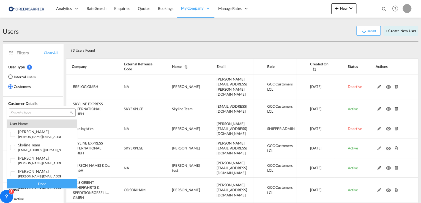
click at [33, 113] on input "search" at bounding box center [39, 113] width 59 height 5
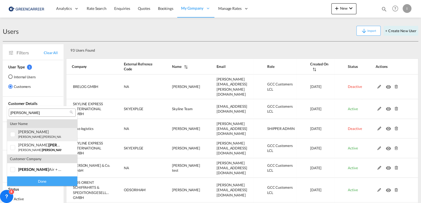
type input "[PERSON_NAME]"
click at [15, 135] on div at bounding box center [13, 135] width 6 height 6
click at [51, 182] on div "Done" at bounding box center [42, 182] width 70 height 10
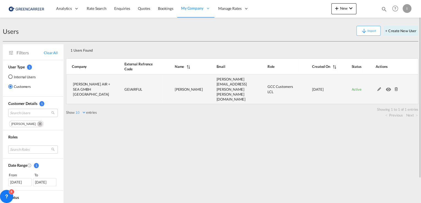
click at [378, 84] on td at bounding box center [390, 90] width 56 height 30
click at [378, 87] on md-icon at bounding box center [378, 89] width 7 height 4
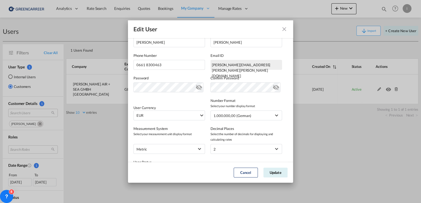
scroll to position [88, 0]
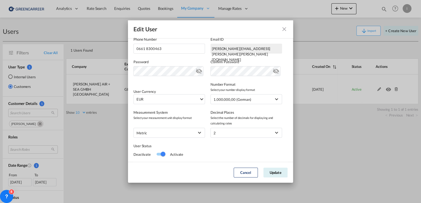
click at [284, 29] on md-icon "icon-close fg-AAA8AD" at bounding box center [284, 29] width 7 height 7
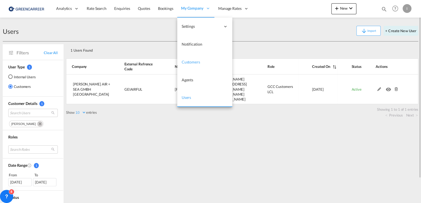
click at [191, 61] on span "Customers" at bounding box center [191, 62] width 18 height 5
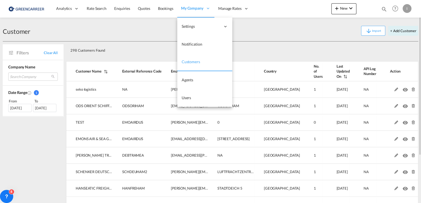
click at [186, 62] on span "Customers" at bounding box center [191, 61] width 18 height 5
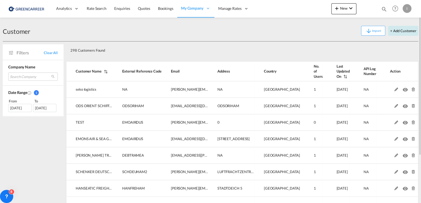
click at [405, 32] on button "+ Add Customer" at bounding box center [403, 31] width 30 height 10
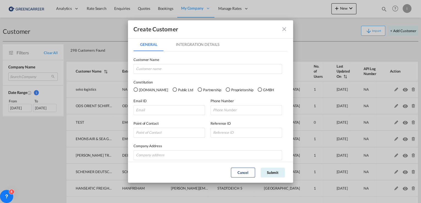
click at [285, 30] on md-icon "icon-close fg-AAA8AD" at bounding box center [284, 29] width 7 height 7
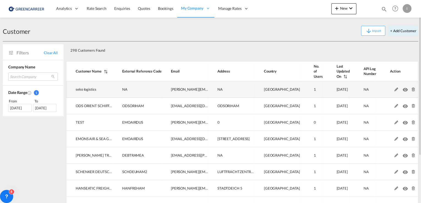
click at [393, 89] on md-icon at bounding box center [396, 90] width 7 height 4
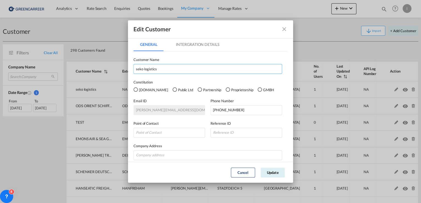
drag, startPoint x: 163, startPoint y: 69, endPoint x: 66, endPoint y: 68, distance: 97.1
click at [66, 68] on div "Edit Customer General Intergration Details General Intergration Details Custome…" at bounding box center [210, 101] width 421 height 203
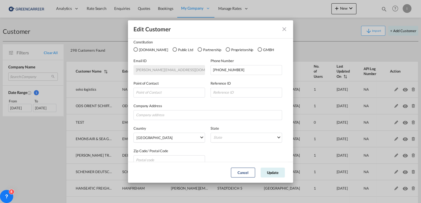
scroll to position [49, 0]
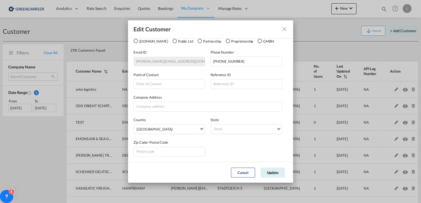
click at [287, 31] on button "GeneralIntergration Details ..." at bounding box center [284, 29] width 11 height 11
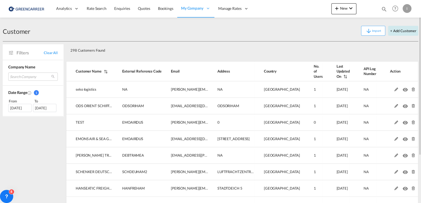
drag, startPoint x: 388, startPoint y: 34, endPoint x: 405, endPoint y: 35, distance: 17.9
click at [405, 35] on div "Import + Add Customer" at bounding box center [224, 31] width 388 height 10
click at [404, 34] on button "+ Add Customer" at bounding box center [403, 31] width 30 height 10
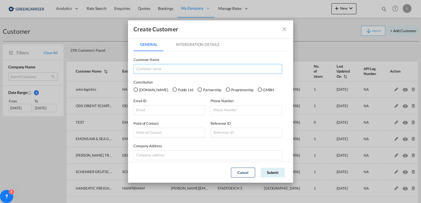
click at [172, 71] on input "GeneralIntergration Details ..." at bounding box center [207, 69] width 149 height 10
type input "[PERSON_NAME]"
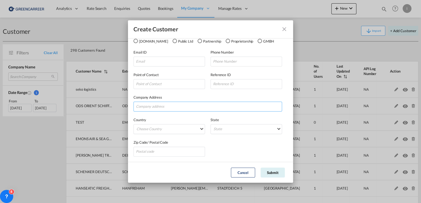
click at [171, 105] on input "GeneralIntergration Details ..." at bounding box center [207, 107] width 149 height 10
paste input "MATTENTWIETE 8"
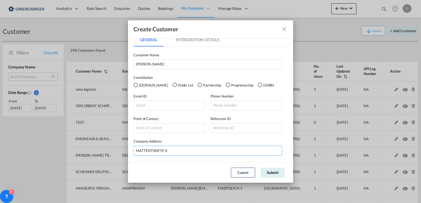
type input "MATTENTWIETE 8"
click at [257, 84] on div "GMBH" at bounding box center [259, 85] width 4 height 4
click at [199, 65] on input "[PERSON_NAME]" at bounding box center [207, 64] width 149 height 10
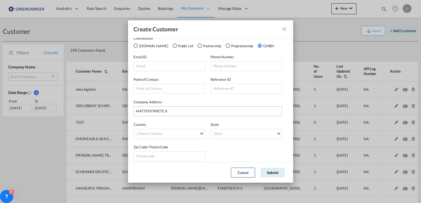
scroll to position [49, 0]
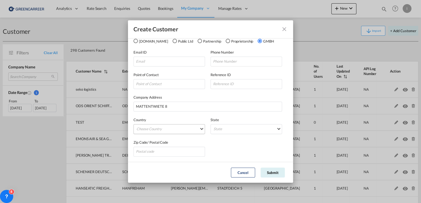
type input "[PERSON_NAME] AIR + SEA [GEOGRAPHIC_DATA]"
click at [197, 127] on md-select "Choose Country [GEOGRAPHIC_DATA] [GEOGRAPHIC_DATA] [GEOGRAPHIC_DATA] [US_STATE]…" at bounding box center [169, 129] width 72 height 10
type md-option "[GEOGRAPHIC_DATA]"
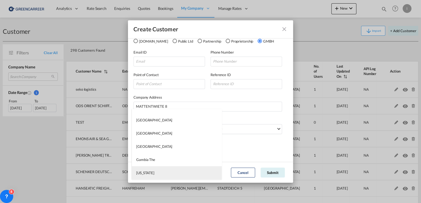
type md-option "[US_STATE]"
type md-option "[GEOGRAPHIC_DATA]"
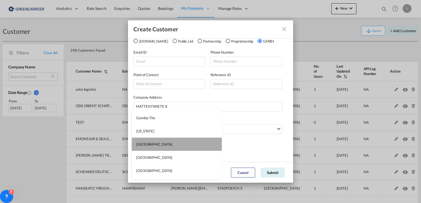
click at [178, 141] on md-option "[GEOGRAPHIC_DATA]" at bounding box center [177, 144] width 90 height 13
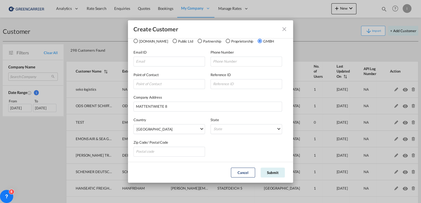
click at [251, 137] on div "Zip Code/ Postal Code" at bounding box center [210, 145] width 154 height 23
click at [251, 130] on md-select "State [GEOGRAPHIC_DATA] [GEOGRAPHIC_DATA] [GEOGRAPHIC_DATA] [GEOGRAPHIC_DATA] […" at bounding box center [246, 129] width 72 height 10
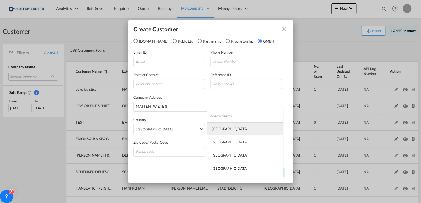
type md-option "[GEOGRAPHIC_DATA]"
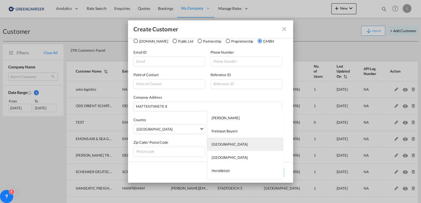
click at [230, 144] on md-option "[GEOGRAPHIC_DATA]" at bounding box center [245, 144] width 76 height 13
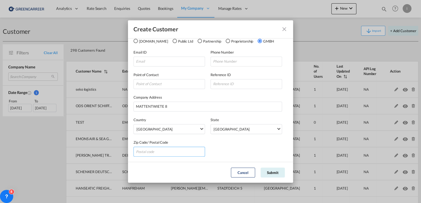
click at [160, 151] on input "GeneralIntergration Details ..." at bounding box center [169, 152] width 72 height 10
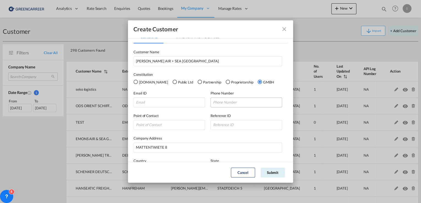
scroll to position [0, 0]
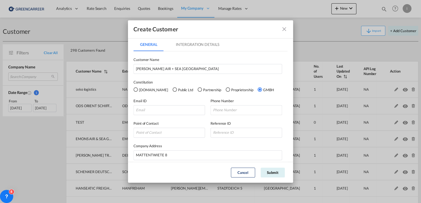
type input "20457"
click at [210, 42] on md-tab-item "Intergration Details" at bounding box center [197, 44] width 56 height 13
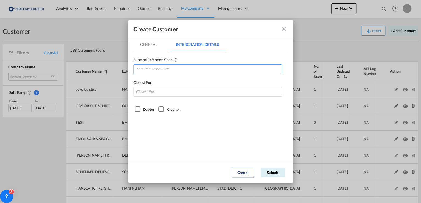
click at [180, 69] on input "GeneralIntergration Details ..." at bounding box center [207, 69] width 149 height 10
type input "GEIAIRHAM"
click at [187, 91] on input "GeneralIntergration Details ..." at bounding box center [207, 92] width 149 height 10
type input "DEHAM"
click at [137, 109] on div "Debtor" at bounding box center [138, 109] width 6 height 6
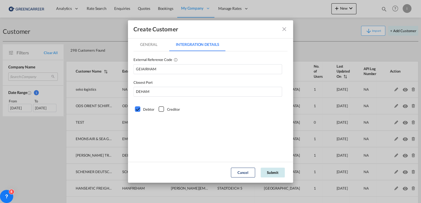
click at [272, 172] on button "Submit" at bounding box center [272, 173] width 24 height 10
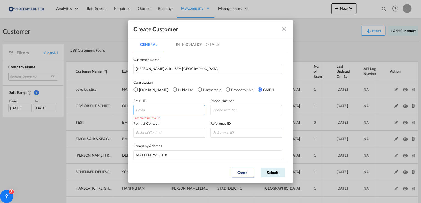
click at [165, 108] on input "GeneralIntergration Details ..." at bounding box center [169, 110] width 72 height 10
type input "[EMAIL_ADDRESS][PERSON_NAME][DOMAIN_NAME]"
click at [204, 46] on md-tab-item "Intergration Details" at bounding box center [197, 44] width 56 height 13
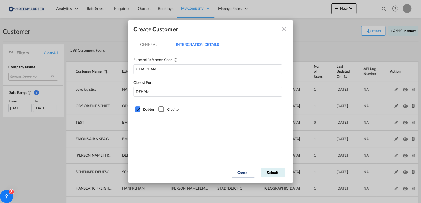
click at [147, 46] on md-tab-item "General" at bounding box center [148, 44] width 30 height 13
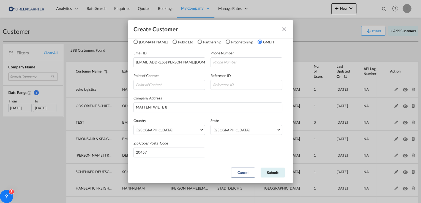
scroll to position [49, 0]
click at [274, 172] on button "Submit" at bounding box center [272, 173] width 24 height 10
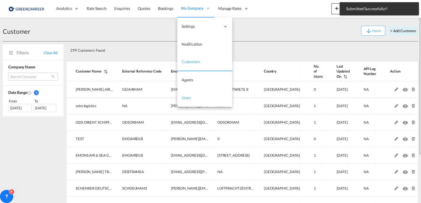
click at [185, 98] on span "Users" at bounding box center [187, 97] width 10 height 5
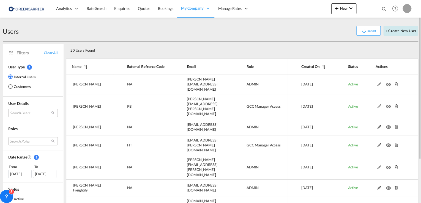
click at [406, 31] on button "+ Create New User" at bounding box center [400, 31] width 35 height 10
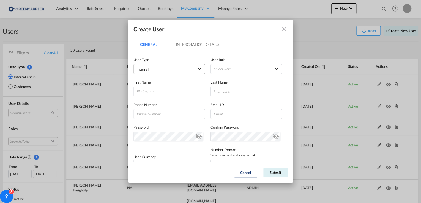
click at [148, 70] on span "Internal" at bounding box center [142, 69] width 12 height 4
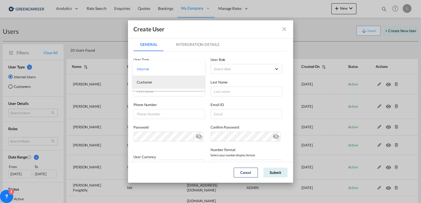
click at [152, 83] on md-option "Customer" at bounding box center [168, 82] width 73 height 13
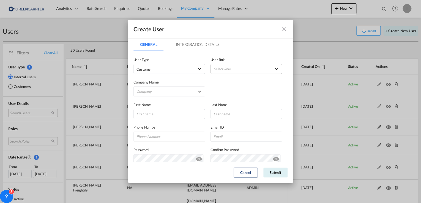
click at [231, 66] on md-select "Select Role" at bounding box center [246, 69] width 72 height 10
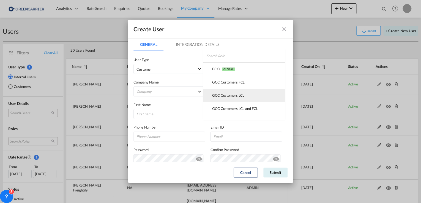
click at [240, 95] on div "GCC Customers LCL USER_DEFINED" at bounding box center [228, 95] width 32 height 5
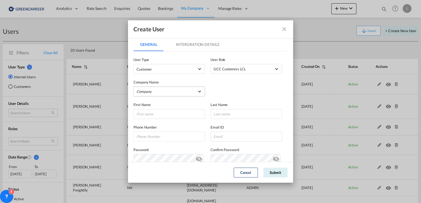
click at [144, 91] on md-select "Company [PERSON_NAME] & Co. GmbH BENDIX TRANSPORT DANMARK BTG INTERNATIONALE SP…" at bounding box center [169, 92] width 72 height 10
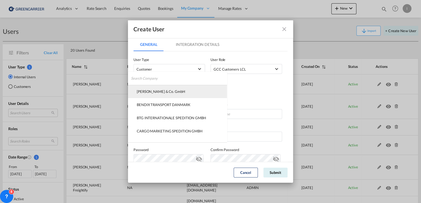
type md-option "95001b70-36f8-11f0-91d3-01ddd859c05b"
type md-option "09895850-357e-11f0-85c0-9119954b3607"
type md-option "44035890-7c0d-11f0-8f2f-9129bbef751a"
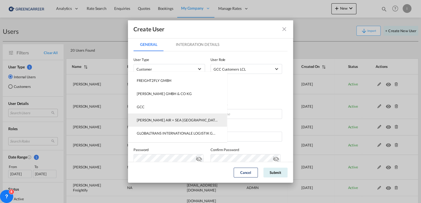
click at [169, 122] on div "[PERSON_NAME] AIR + SEA [GEOGRAPHIC_DATA]" at bounding box center [177, 120] width 81 height 5
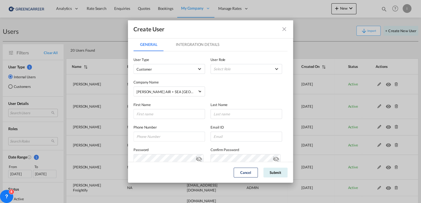
drag, startPoint x: 223, startPoint y: 70, endPoint x: 223, endPoint y: 75, distance: 5.3
click at [223, 70] on md-select "Select Role" at bounding box center [246, 69] width 72 height 10
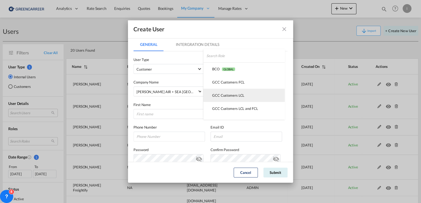
click at [230, 94] on div "GCC Customers LCL USER_DEFINED" at bounding box center [228, 95] width 32 height 5
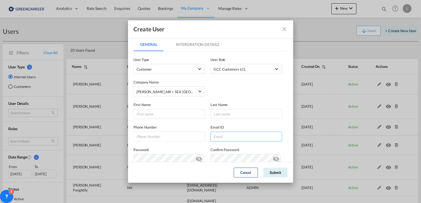
click at [243, 140] on input "GeneralIntergration Details ..." at bounding box center [246, 137] width 72 height 10
paste input "[EMAIL_ADDRESS][PERSON_NAME][DOMAIN_NAME]"
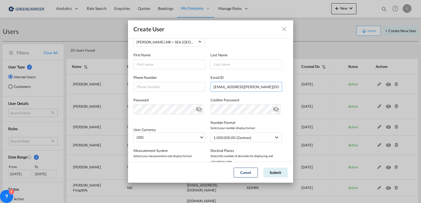
scroll to position [88, 0]
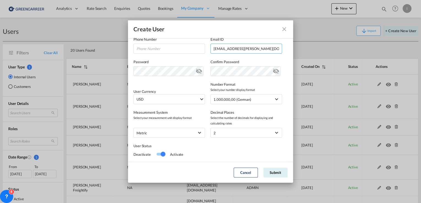
type input "[EMAIL_ADDRESS][PERSON_NAME][DOMAIN_NAME]"
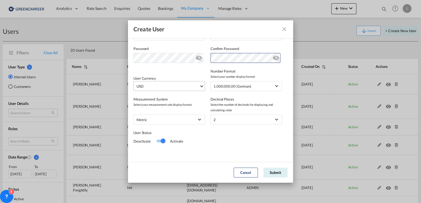
click at [175, 87] on span "USD" at bounding box center [167, 87] width 63 height 6
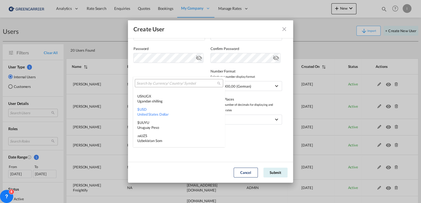
click at [174, 82] on input "search" at bounding box center [176, 83] width 81 height 5
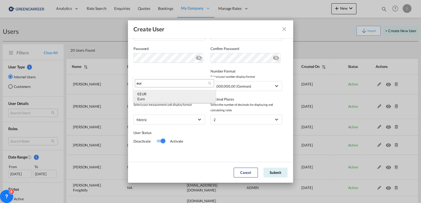
type input "eur"
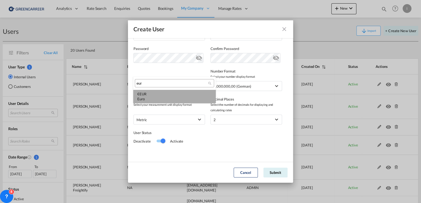
click at [170, 90] on md-option "€ EUR Euro" at bounding box center [174, 96] width 83 height 13
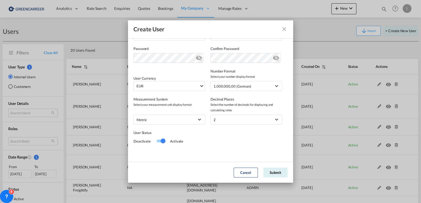
click at [158, 142] on div "Switch 1" at bounding box center [160, 141] width 8 height 7
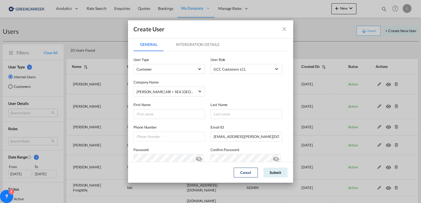
click at [187, 42] on md-tab-item "Intergration Details" at bounding box center [197, 44] width 56 height 13
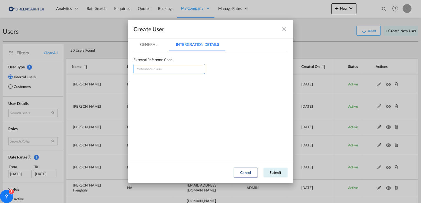
click at [171, 71] on input "GeneralIntergration Details ..." at bounding box center [169, 69] width 72 height 10
paste input "GEIAIRHAM"
type input "GEIAIRHAM"
click at [145, 42] on md-tab-item "General" at bounding box center [148, 44] width 30 height 13
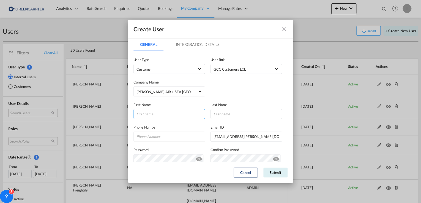
paste input "Erol"
type input "Erol"
paste input "Yikilmazoglu"
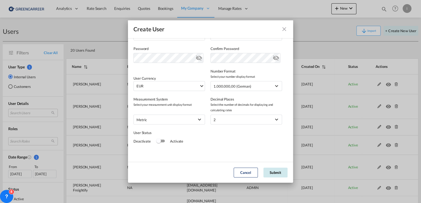
type input "Yikilmazoglu"
click at [282, 174] on button "Submit" at bounding box center [275, 173] width 24 height 10
